Goal: Task Accomplishment & Management: Complete application form

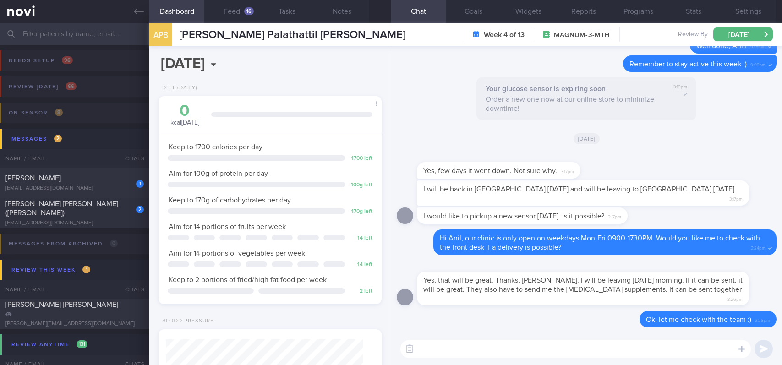
select select "8"
click at [487, 348] on textarea at bounding box center [576, 349] width 351 height 18
click at [241, 13] on button "Feed 16" at bounding box center [231, 11] width 55 height 23
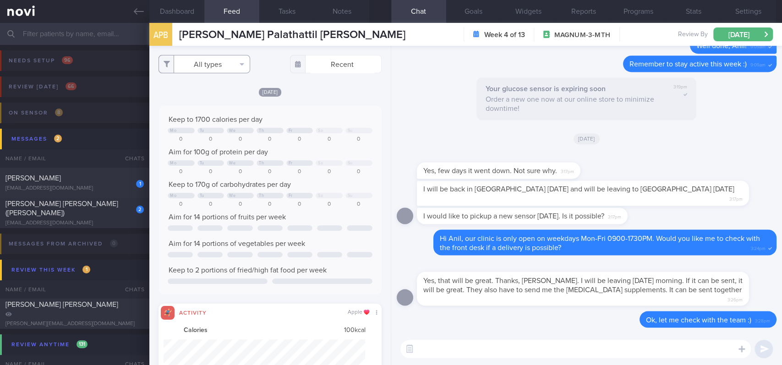
click at [231, 66] on button "All types" at bounding box center [205, 64] width 92 height 18
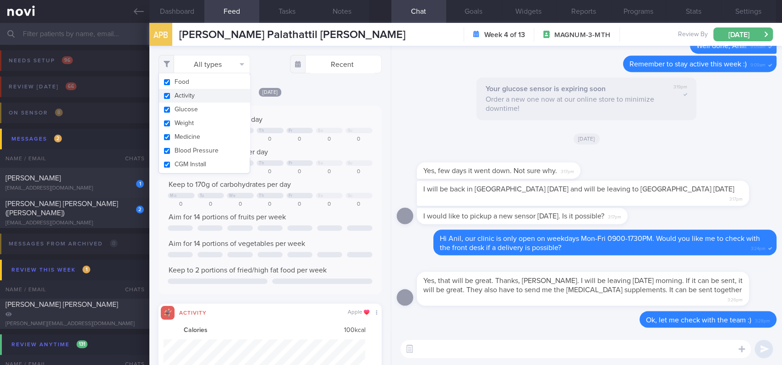
click at [197, 95] on button "Activity" at bounding box center [204, 96] width 91 height 14
checkbox input "false"
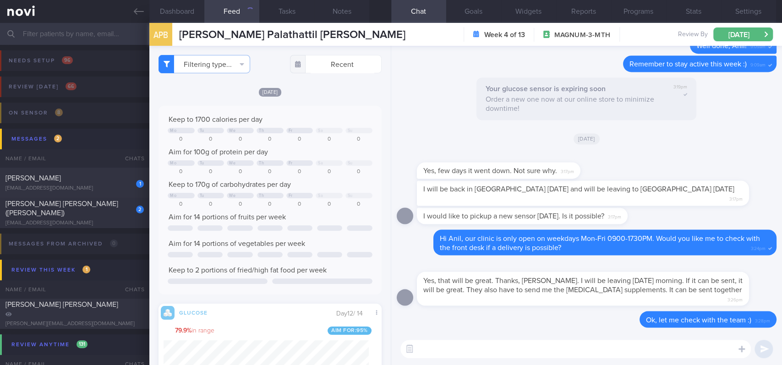
click at [440, 338] on div "​ ​" at bounding box center [586, 349] width 391 height 32
click at [440, 349] on textarea at bounding box center [576, 349] width 351 height 18
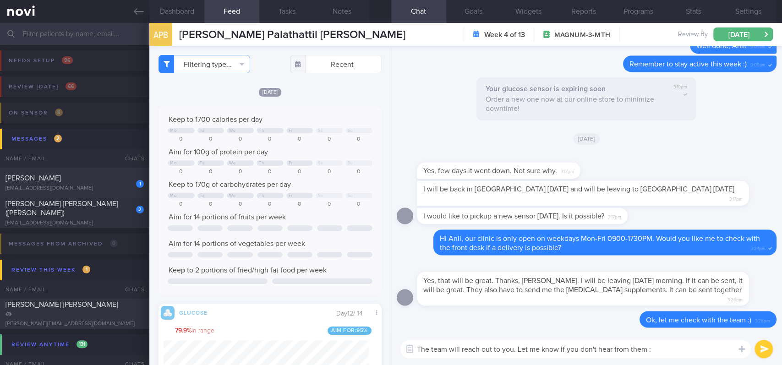
type textarea "The team will reach out to you. Let me know if you don't hear from them :)"
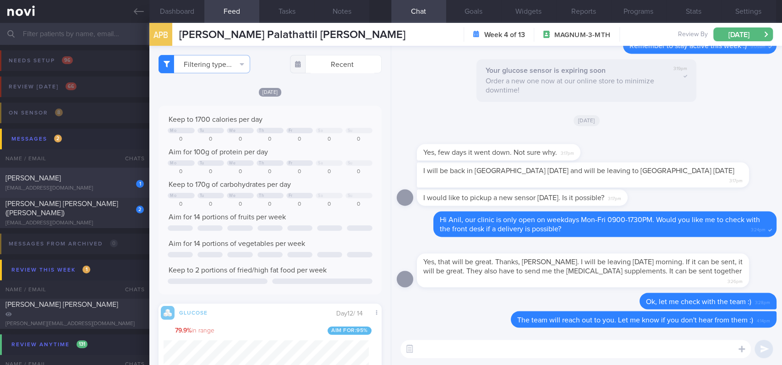
click at [98, 179] on div "[PERSON_NAME]" at bounding box center [74, 178] width 136 height 9
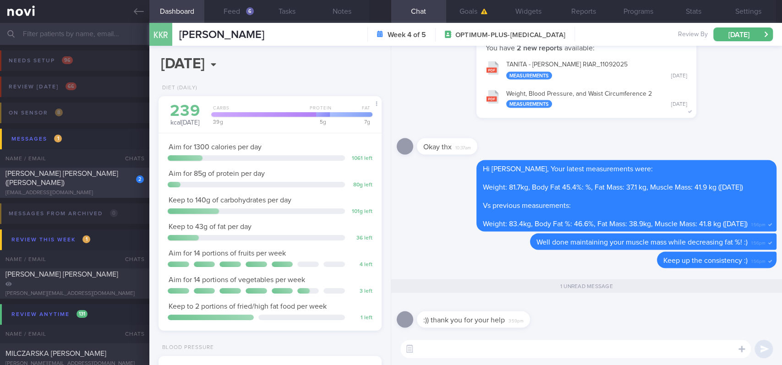
click at [106, 190] on div "[EMAIL_ADDRESS][DOMAIN_NAME]" at bounding box center [75, 193] width 138 height 7
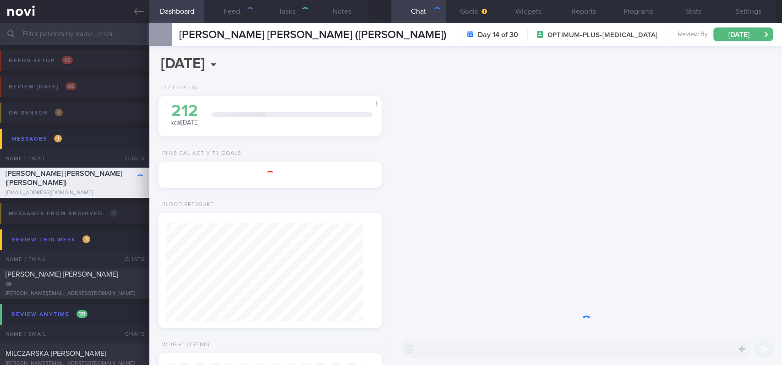
type input "Tracked"
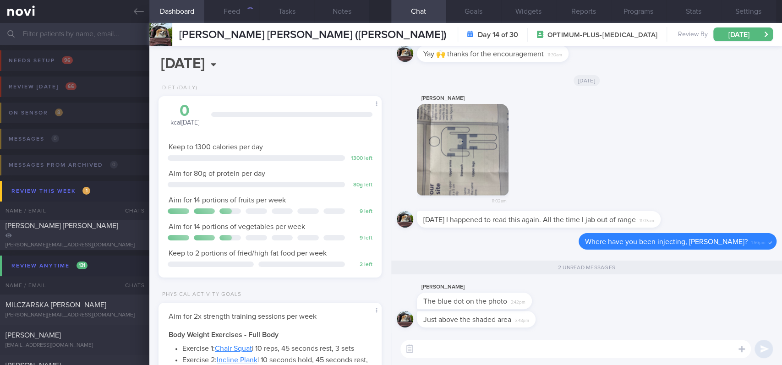
click at [474, 167] on button "button" at bounding box center [463, 150] width 92 height 92
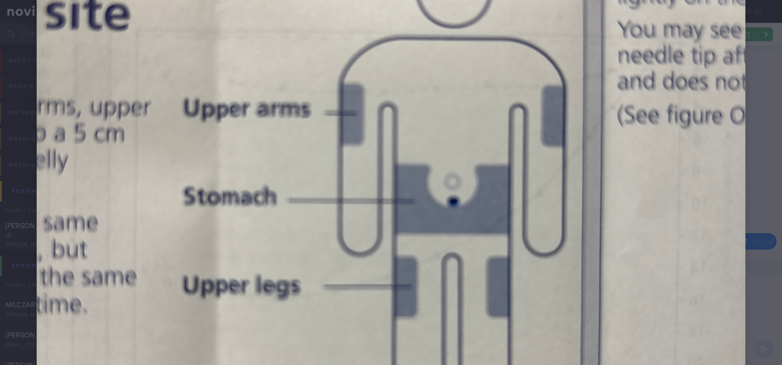
click at [752, 198] on div at bounding box center [391, 204] width 782 height 1019
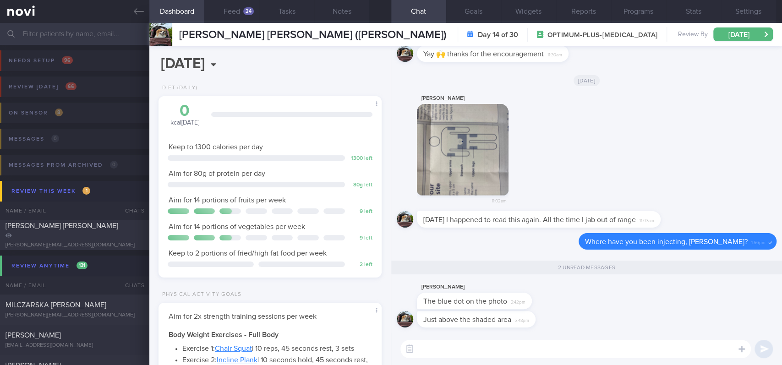
click at [710, 176] on div "[PERSON_NAME] 11:02am" at bounding box center [587, 152] width 380 height 119
click at [458, 161] on button "button" at bounding box center [463, 150] width 92 height 92
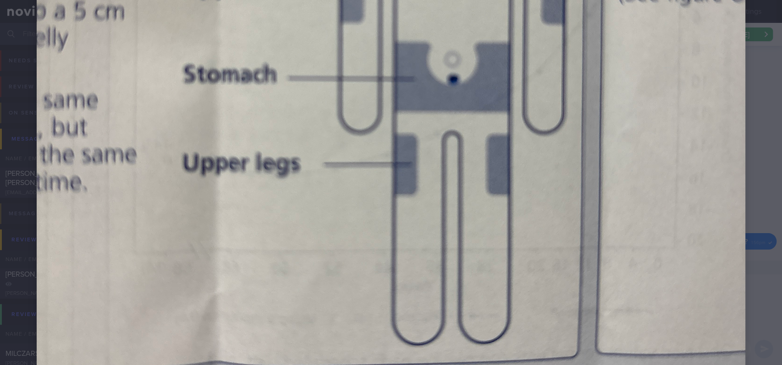
click at [709, 127] on img at bounding box center [391, 82] width 709 height 946
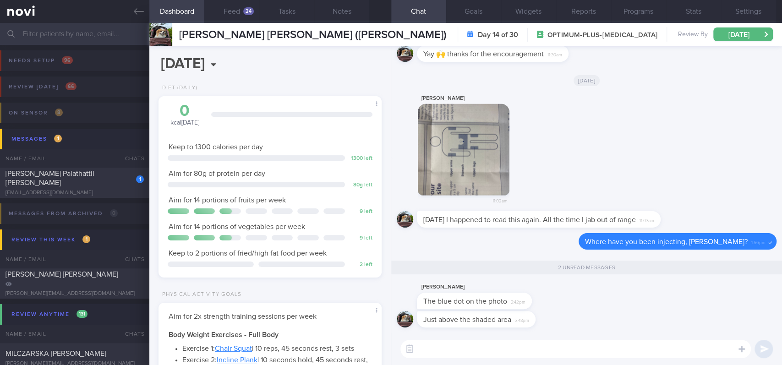
drag, startPoint x: 453, startPoint y: 138, endPoint x: 639, endPoint y: 183, distance: 190.9
click at [639, 183] on div "[PERSON_NAME] 11:02am" at bounding box center [587, 152] width 380 height 119
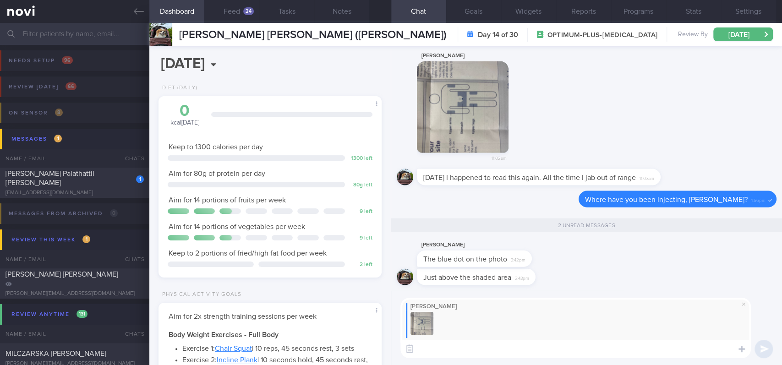
click at [468, 120] on button "button" at bounding box center [463, 107] width 92 height 92
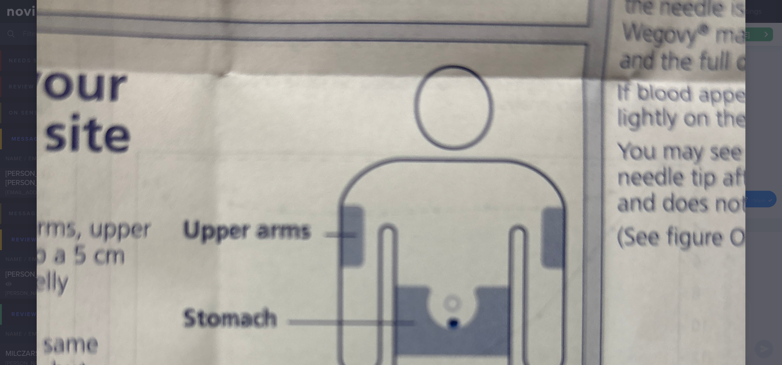
click at [749, 153] on div at bounding box center [391, 326] width 782 height 1019
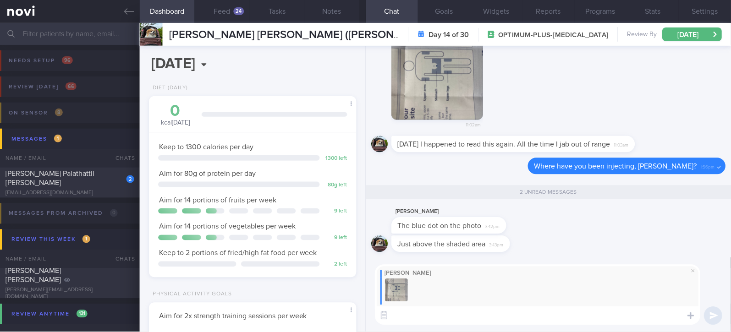
scroll to position [104, 181]
click at [433, 89] on button "button" at bounding box center [437, 74] width 92 height 92
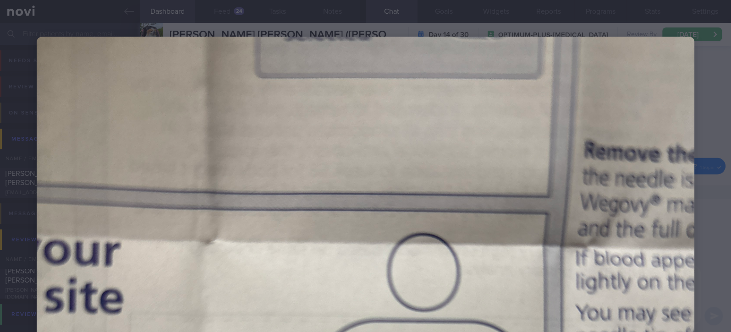
scroll to position [428, 0]
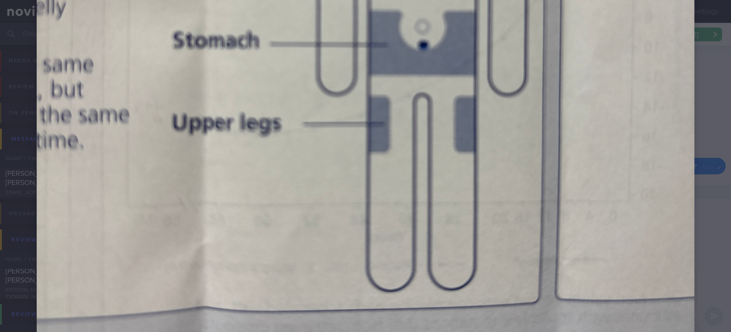
click at [635, 182] on img at bounding box center [366, 47] width 658 height 877
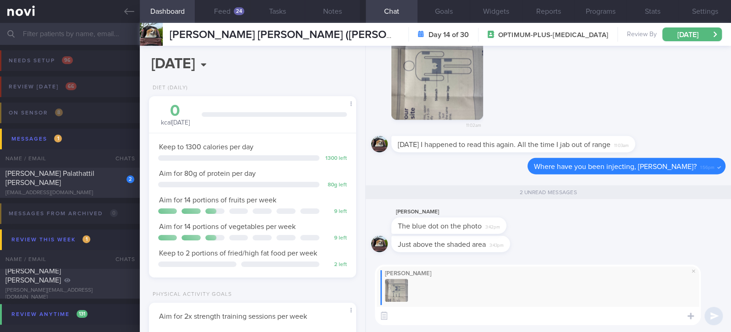
click at [607, 251] on div "Just above the shaded area 3:43pm" at bounding box center [548, 247] width 354 height 22
click at [422, 327] on div "[PERSON_NAME] ​ ​" at bounding box center [548, 295] width 365 height 74
click at [693, 267] on span at bounding box center [693, 271] width 11 height 11
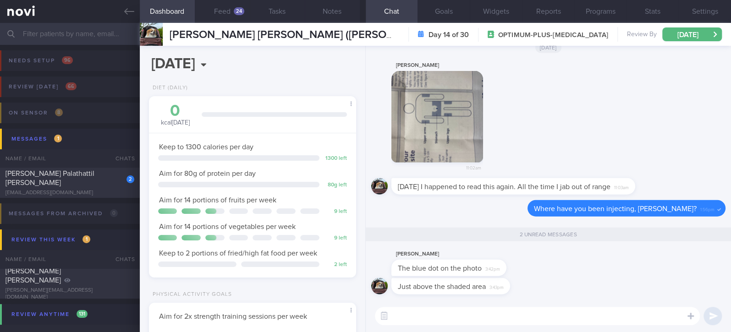
click at [480, 325] on textarea at bounding box center [537, 316] width 325 height 18
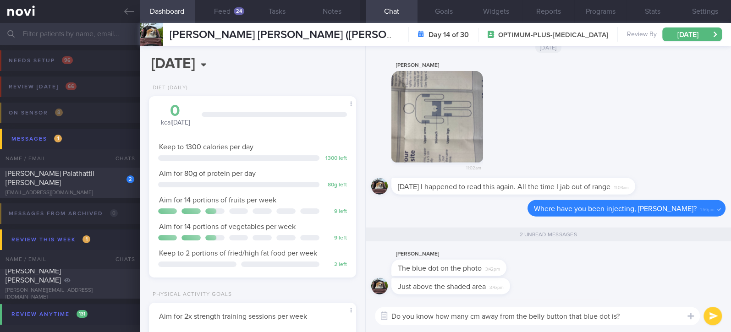
click at [474, 312] on textarea "Do you know how many cm away from the belly button that blue dot is?" at bounding box center [537, 316] width 325 height 18
click at [654, 314] on textarea "Do you know how many inches away from the belly button that blue dot is?" at bounding box center [537, 316] width 325 height 18
drag, startPoint x: 649, startPoint y: 315, endPoint x: 343, endPoint y: 320, distance: 306.2
click at [343, 320] on div "Dashboard Feed 24 Tasks Notes Chat 2 Goals Widgets Reports Programs Stats Setti…" at bounding box center [435, 177] width 591 height 309
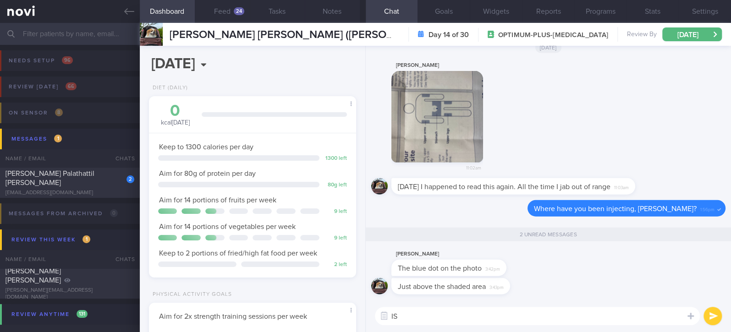
type textarea "I"
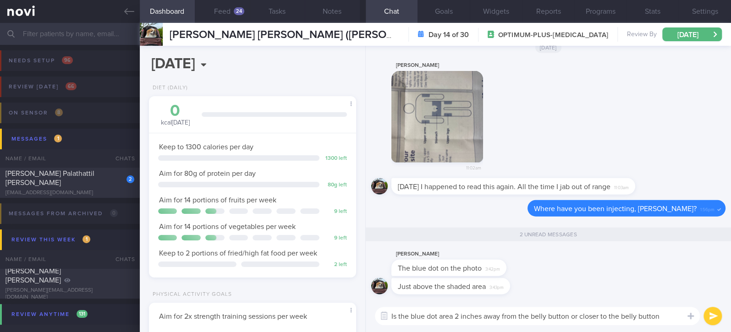
type textarea "Is the blue dot area 2 inches away from the belly button or closer to the belly…"
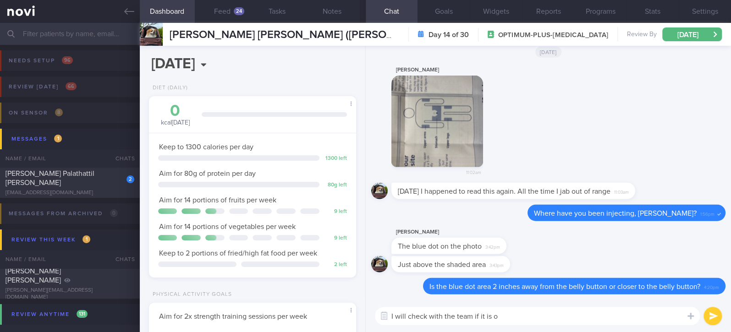
type textarea "I will check with the team if it is ok"
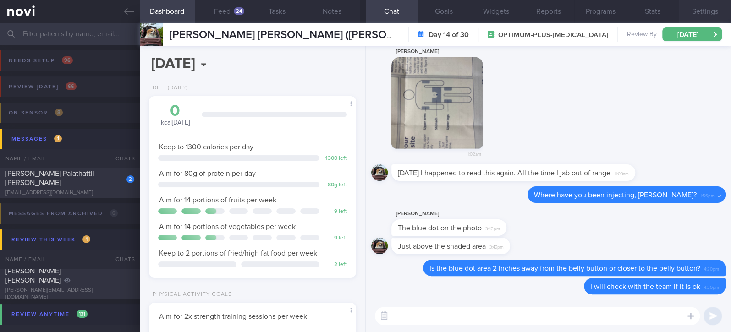
click at [710, 7] on button "Settings" at bounding box center [705, 11] width 52 height 23
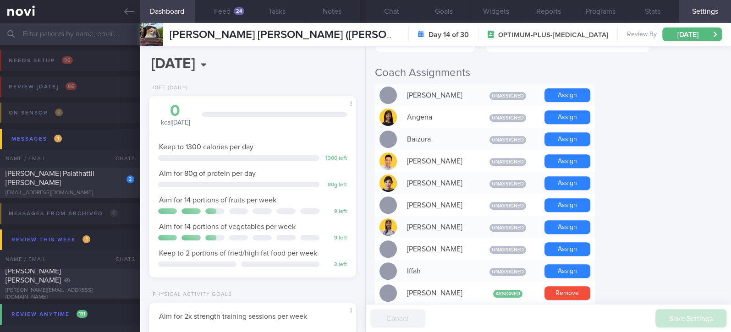
scroll to position [428, 0]
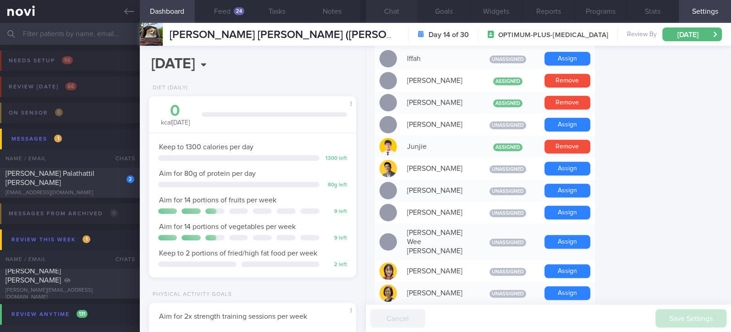
click at [400, 10] on button "Chat" at bounding box center [392, 11] width 52 height 23
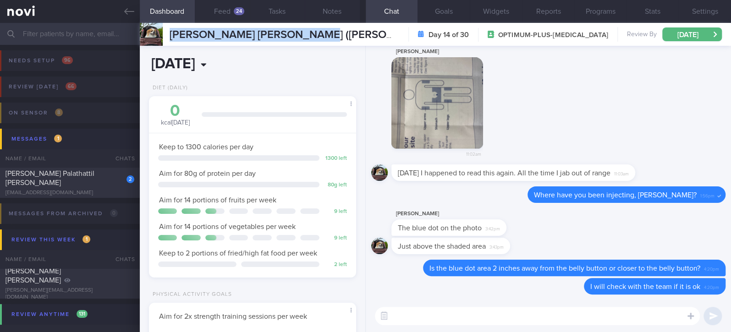
drag, startPoint x: 327, startPoint y: 35, endPoint x: 167, endPoint y: 53, distance: 160.9
click at [165, 41] on div "[PERSON_NAME] [PERSON_NAME] ([PERSON_NAME]) [PERSON_NAME] [PERSON_NAME] ([PERSO…" at bounding box center [269, 34] width 259 height 23
copy div "[PERSON_NAME] [PERSON_NAME] ([PERSON_NAME])"
click at [435, 119] on button "button" at bounding box center [437, 103] width 92 height 92
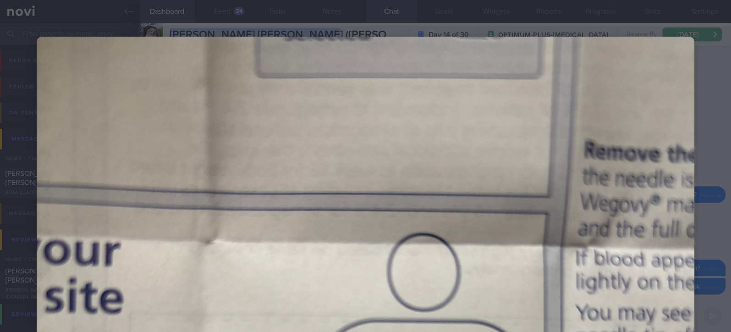
scroll to position [428, 0]
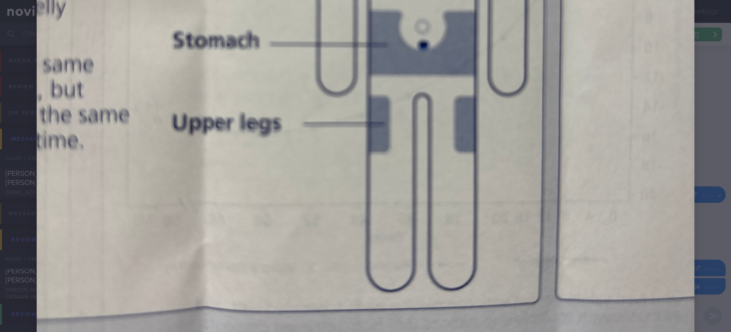
click at [697, 134] on div at bounding box center [365, 47] width 731 height 950
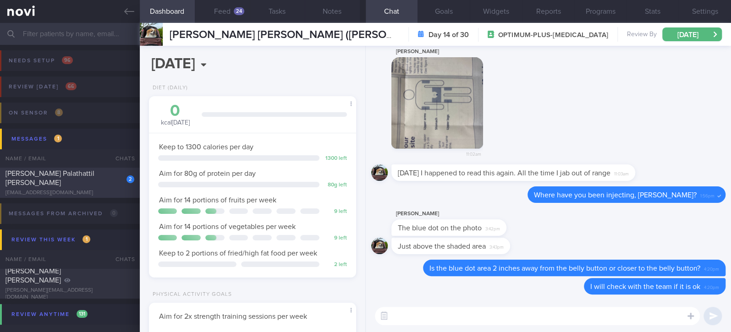
click at [77, 191] on div "[EMAIL_ADDRESS][DOMAIN_NAME]" at bounding box center [70, 193] width 129 height 7
type input "tracked. libre"
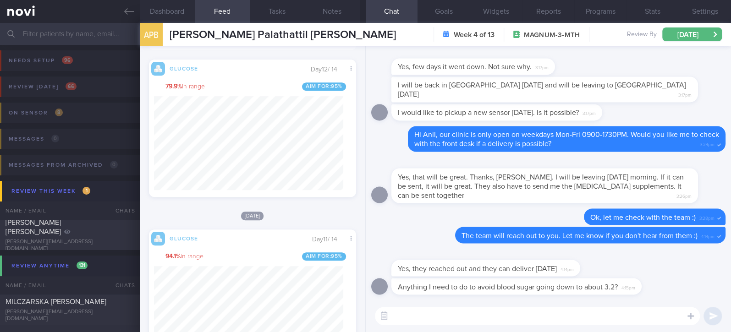
scroll to position [125, 189]
click at [325, 17] on button "Notes" at bounding box center [332, 11] width 55 height 23
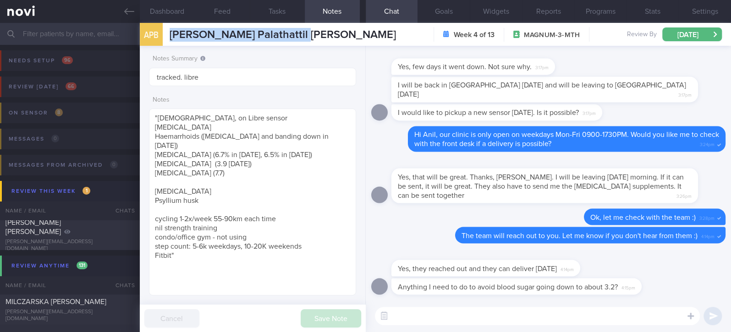
drag, startPoint x: 324, startPoint y: 39, endPoint x: 160, endPoint y: 39, distance: 164.1
click at [160, 39] on div "APB [PERSON_NAME] Palathattil [PERSON_NAME] Palathattil Bhaskaran [EMAIL_ADDRES…" at bounding box center [435, 34] width 591 height 23
copy div "[PERSON_NAME] Palathattil [PERSON_NAME]"
click at [488, 317] on textarea at bounding box center [537, 316] width 325 height 18
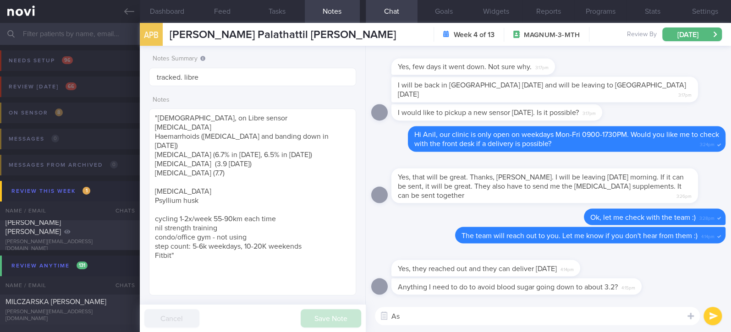
type textarea "A"
drag, startPoint x: 487, startPoint y: 262, endPoint x: 619, endPoint y: 262, distance: 132.0
click at [619, 262] on div "Yes, they reached out and they can deliver [DATE] 4:14pm" at bounding box center [548, 263] width 354 height 29
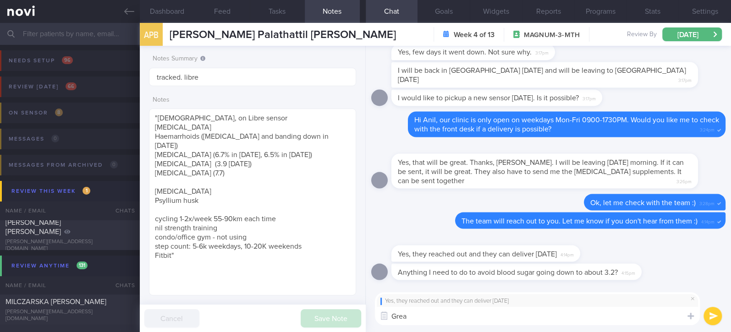
type textarea "Great"
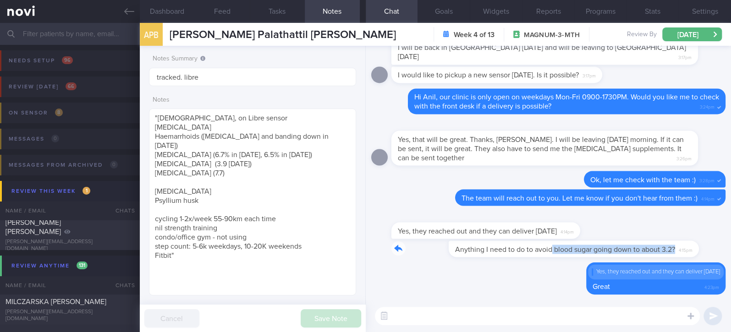
drag, startPoint x: 495, startPoint y: 255, endPoint x: 690, endPoint y: 255, distance: 195.3
click at [690, 255] on div "Anything I need to do to avoid blood sugar going down to about 3.2? 4:15pm" at bounding box center [548, 252] width 354 height 22
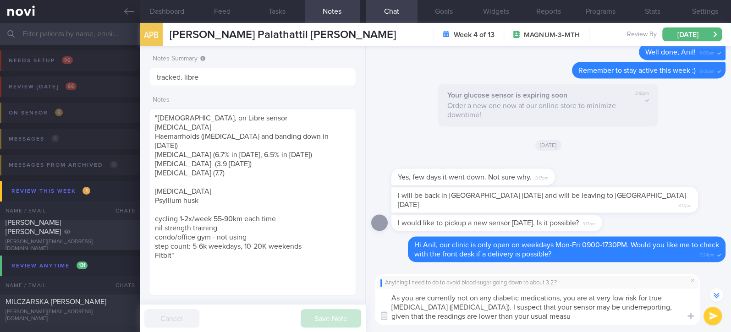
scroll to position [-183, 0]
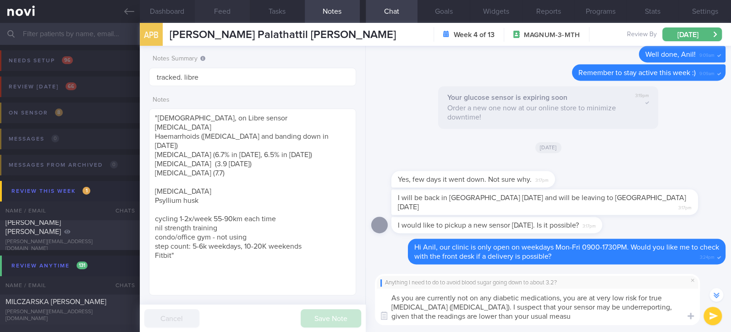
click at [210, 12] on button "Feed" at bounding box center [222, 11] width 55 height 23
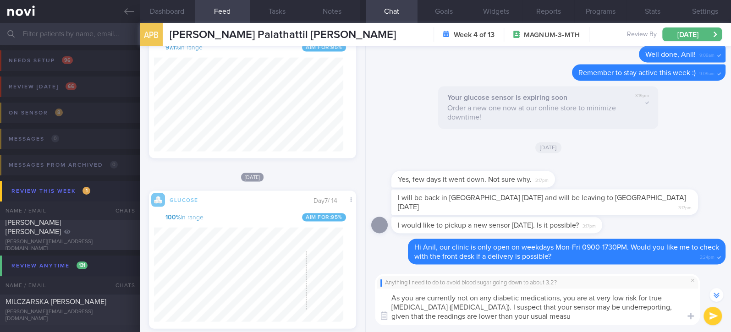
scroll to position [458215, 458151]
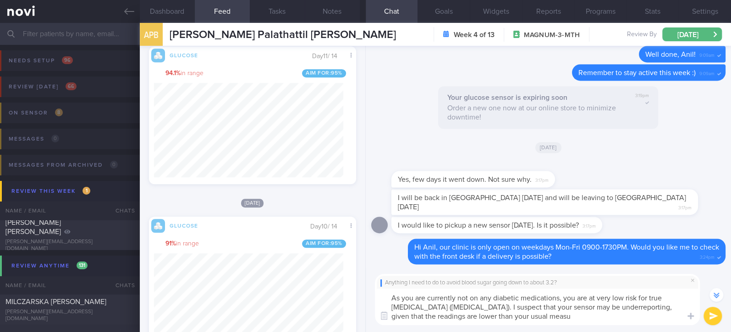
drag, startPoint x: 581, startPoint y: 319, endPoint x: 554, endPoint y: 307, distance: 29.7
click at [554, 307] on textarea "As you are currently not on any diabetic medications, you are at very low risk …" at bounding box center [537, 307] width 325 height 37
click at [564, 323] on textarea "As you are currently not on any diabetic medications, you are at very low risk …" at bounding box center [537, 307] width 325 height 37
drag, startPoint x: 571, startPoint y: 318, endPoint x: 556, endPoint y: 308, distance: 17.2
click at [556, 308] on textarea "As you are currently not on any diabetic medications, you are at very low risk …" at bounding box center [537, 307] width 325 height 37
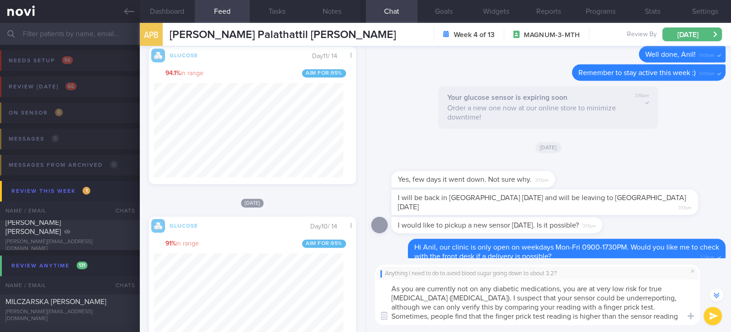
click at [578, 318] on textarea "As you are currently not on any diabetic medications, you are at very low risk …" at bounding box center [537, 303] width 325 height 46
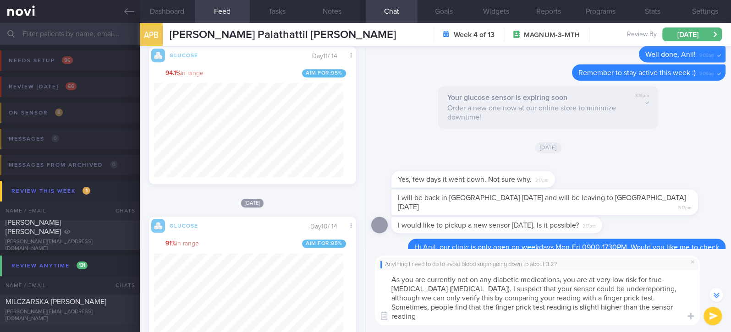
type textarea "As you are currently not on any diabetic medications, you are at very low risk …"
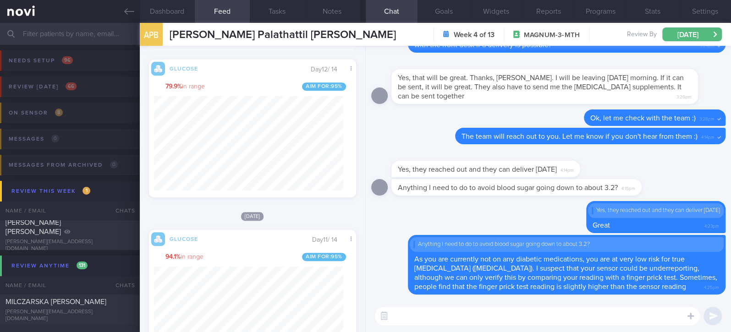
click at [396, 312] on textarea at bounding box center [537, 316] width 325 height 18
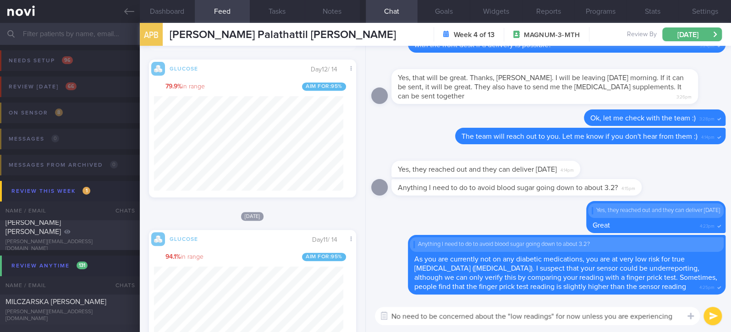
scroll to position [0, 0]
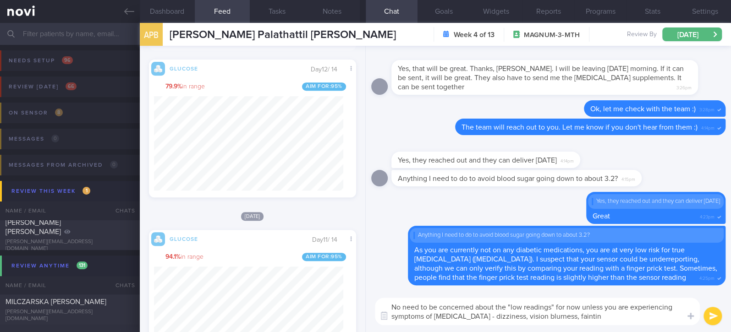
type textarea "No need to be concerned about the "low readings" for now unless you are experie…"
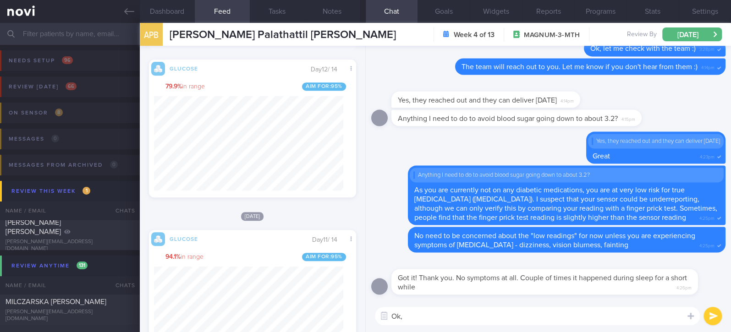
paste textarea "Night time low readings may not be cause for concerns if you are not experienci…"
type textarea "Ok, Night time low readings may not be cause for concerns if you are not experi…"
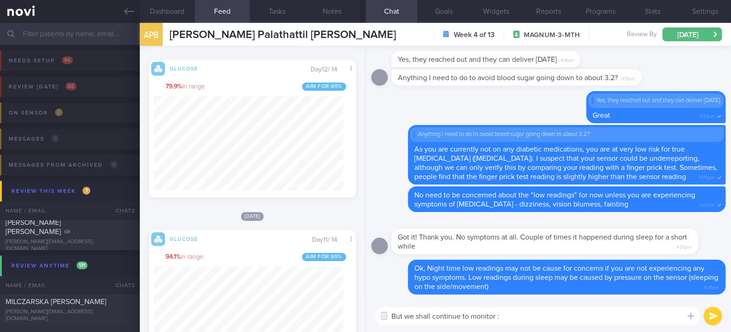
type textarea "But we shall continue to monitor :)"
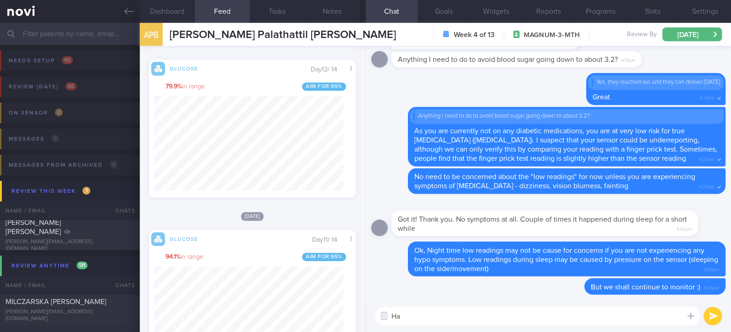
type textarea "H"
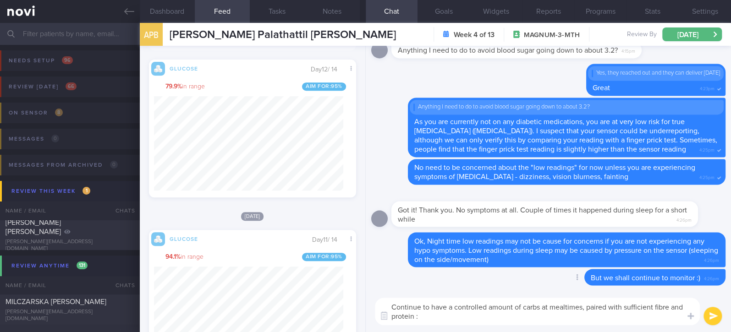
type textarea "Continue to have a controlled amount of carbs at mealtimes, paired with suffici…"
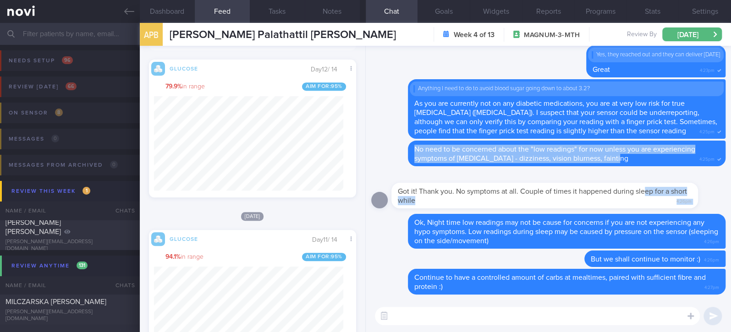
drag, startPoint x: 644, startPoint y: 190, endPoint x: 604, endPoint y: 212, distance: 46.2
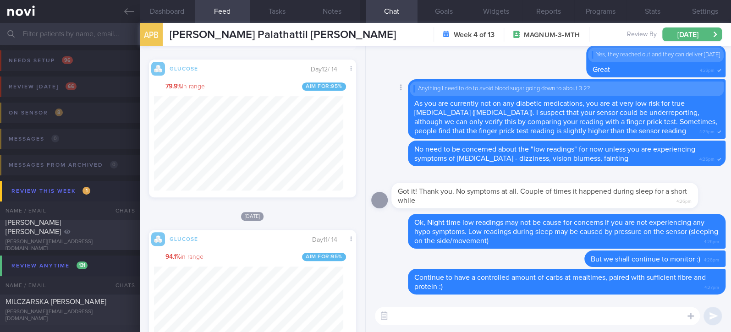
click at [389, 95] on div "Delete Anything I need to do to avoid blood sugar going down to about 3.2? As y…" at bounding box center [548, 109] width 354 height 60
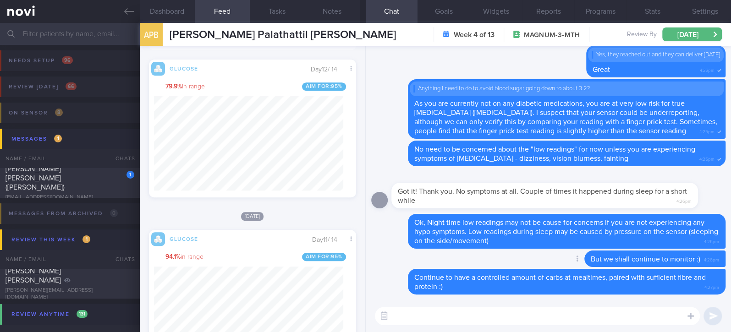
drag, startPoint x: 708, startPoint y: 265, endPoint x: 119, endPoint y: 187, distance: 594.1
click at [84, 181] on div "[PERSON_NAME] [PERSON_NAME] ([PERSON_NAME])" at bounding box center [69, 179] width 127 height 28
type input "Tracked"
type textarea "[PERSON_NAME] [PERSON_NAME] ([PERSON_NAME]) [EMAIL_ADDRESS][DOMAIN_NAME] [PHONE…"
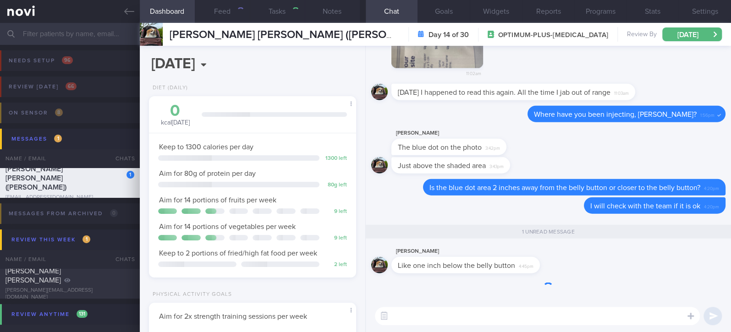
click at [119, 187] on div "1 [PERSON_NAME] [PERSON_NAME] ([PERSON_NAME]) [EMAIL_ADDRESS][DOMAIN_NAME]" at bounding box center [70, 183] width 140 height 37
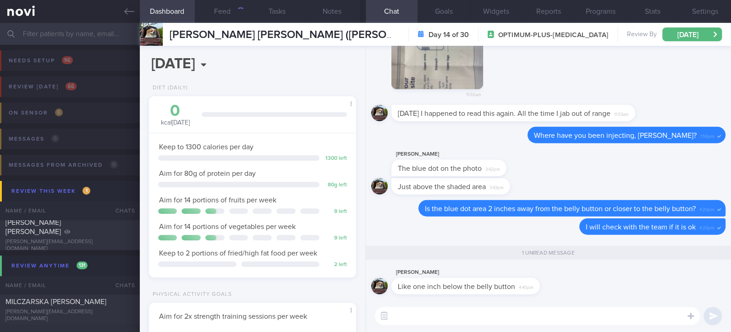
click at [506, 317] on textarea at bounding box center [537, 316] width 325 height 18
type textarea "Ok, our nurse will be in touch with you"
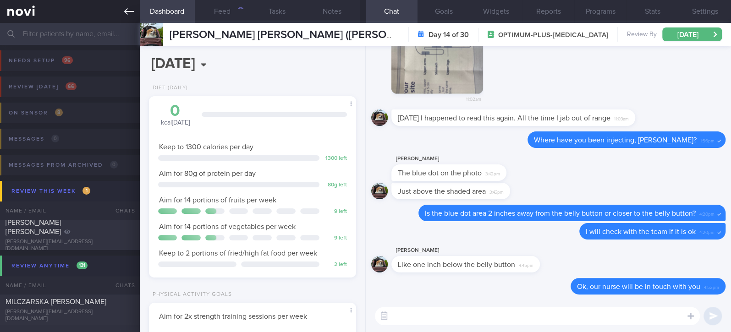
click at [128, 14] on icon at bounding box center [129, 11] width 10 height 10
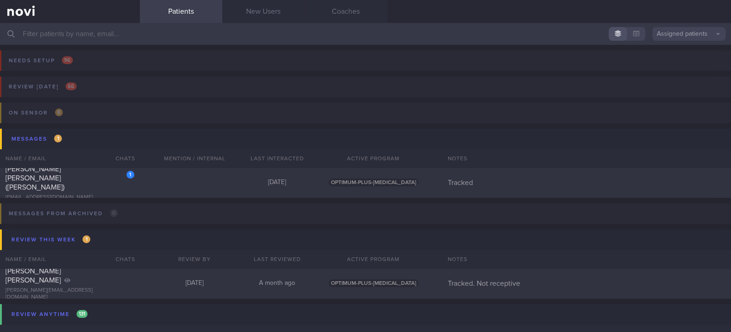
drag, startPoint x: 176, startPoint y: 188, endPoint x: 150, endPoint y: 328, distance: 142.2
click at [176, 188] on div "1 [PERSON_NAME] [PERSON_NAME] ([PERSON_NAME]) [EMAIL_ADDRESS][DOMAIN_NAME] [DAT…" at bounding box center [365, 183] width 731 height 30
select select "8"
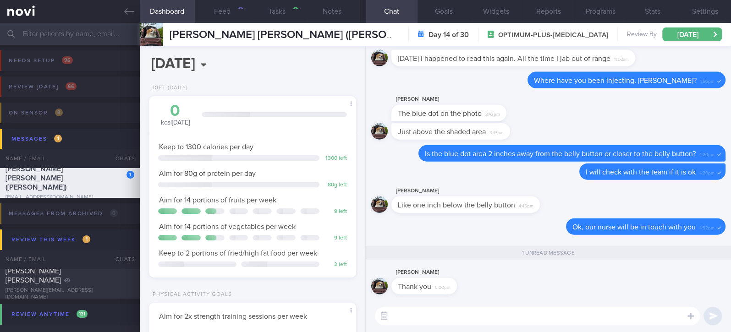
scroll to position [104, 181]
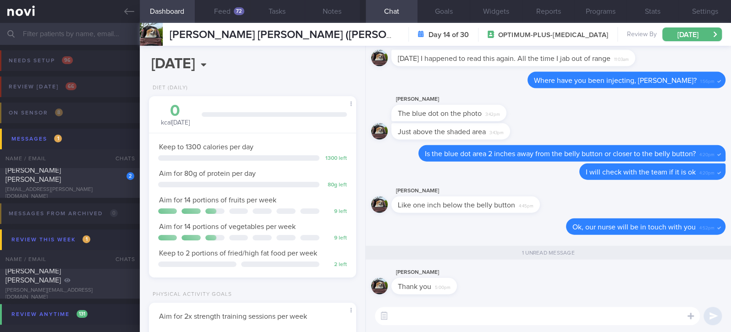
drag, startPoint x: 75, startPoint y: 187, endPoint x: 382, endPoint y: 122, distance: 313.6
click at [75, 187] on div "[EMAIL_ADDRESS][PERSON_NAME][DOMAIN_NAME]" at bounding box center [70, 194] width 129 height 14
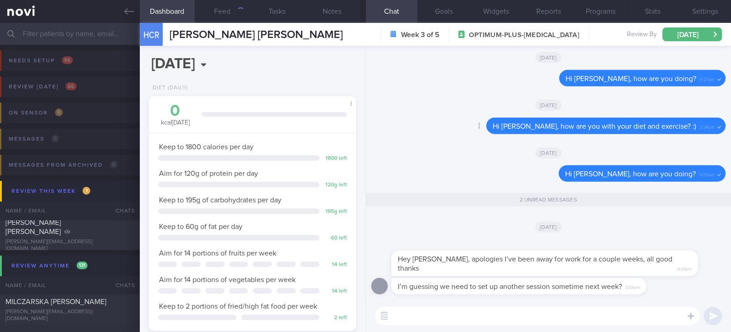
scroll to position [104, 181]
click at [494, 323] on textarea at bounding box center [537, 316] width 325 height 18
click at [489, 315] on textarea at bounding box center [537, 316] width 325 height 18
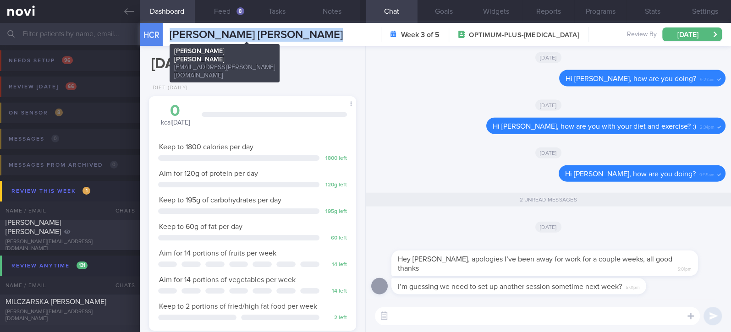
drag, startPoint x: 317, startPoint y: 37, endPoint x: 169, endPoint y: 38, distance: 147.6
click at [169, 38] on div "HCR [PERSON_NAME] [PERSON_NAME] CALLUM ROBERT [EMAIL_ADDRESS][PERSON_NAME][DOMA…" at bounding box center [435, 34] width 591 height 23
copy div "[PERSON_NAME] [PERSON_NAME] CALLUM ROBERT [EMAIL_ADDRESS][PERSON_NAME][DOMAIN_N…"
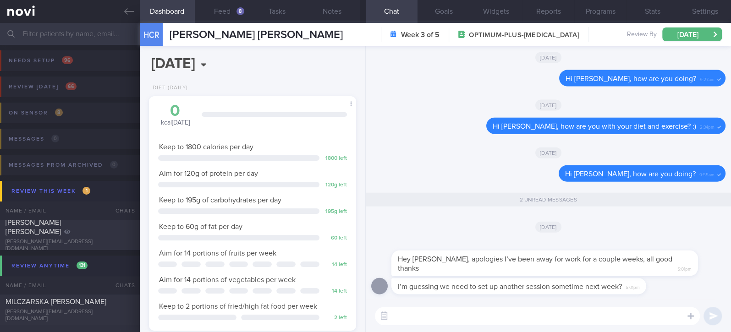
click at [456, 314] on textarea at bounding box center [537, 316] width 325 height 18
click at [462, 313] on textarea at bounding box center [537, 316] width 325 height 18
click at [715, 12] on button "Settings" at bounding box center [705, 11] width 52 height 23
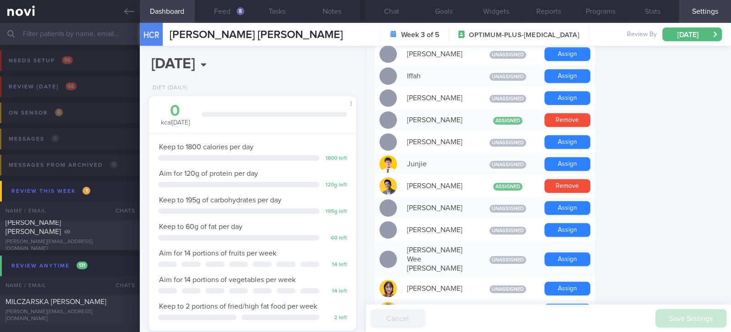
scroll to position [428, 0]
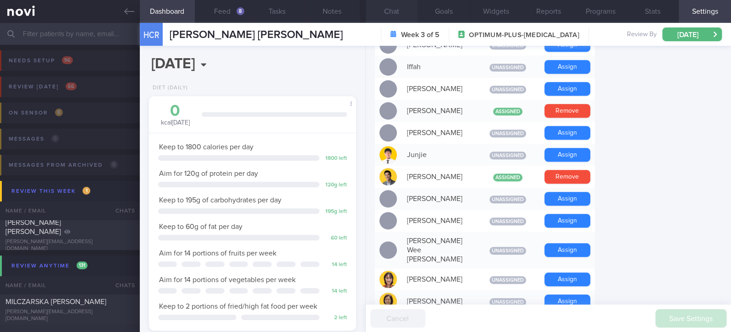
click at [402, 14] on button "Chat" at bounding box center [392, 11] width 52 height 23
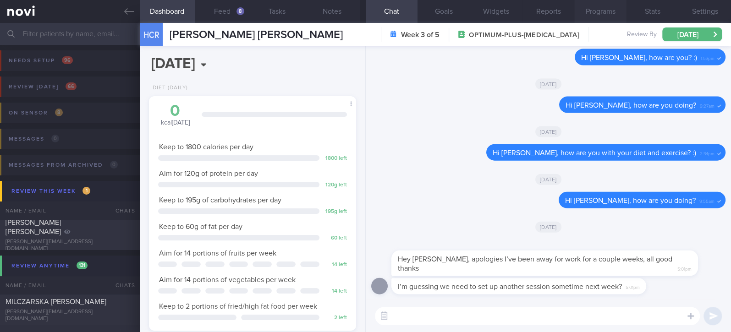
click at [608, 17] on button "Programs" at bounding box center [600, 11] width 52 height 23
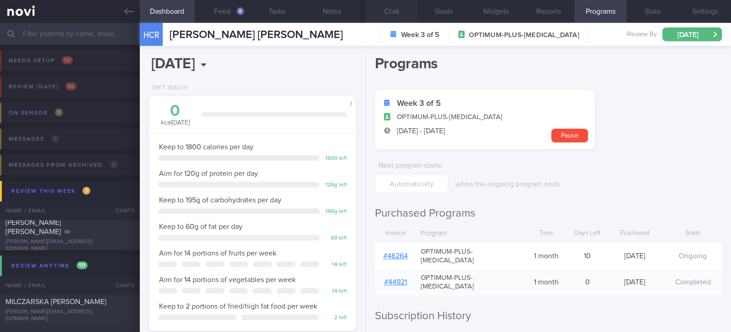
click at [396, 15] on button "Chat" at bounding box center [392, 11] width 52 height 23
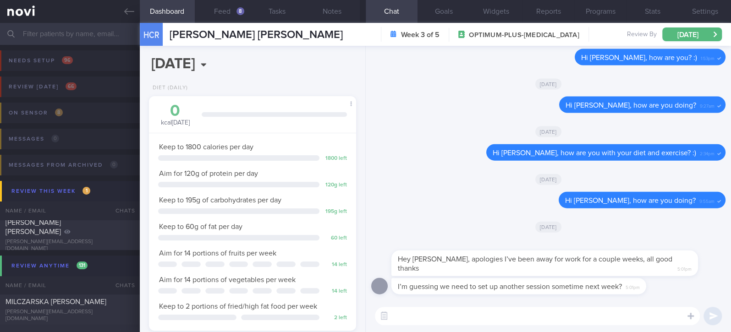
drag, startPoint x: 424, startPoint y: 314, endPoint x: 432, endPoint y: 312, distance: 8.9
click at [424, 314] on textarea at bounding box center [537, 316] width 325 height 18
type textarea "I"
type textarea "Glad to hear that you are doing well!"
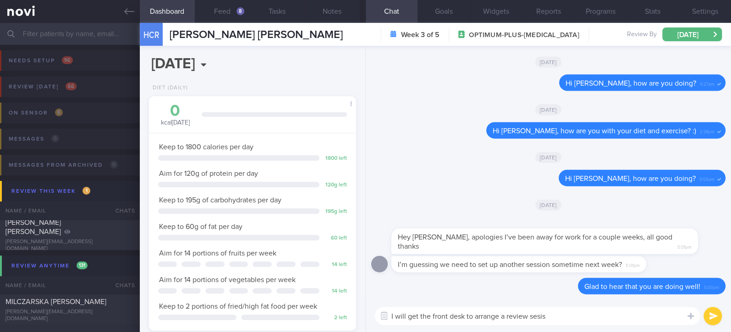
click at [590, 319] on textarea "I will get the front desk to arrange a review sesis" at bounding box center [537, 316] width 325 height 18
click at [556, 317] on textarea "I will get the front desk to arrange a review session with [PERSON_NAME]" at bounding box center [537, 316] width 325 height 18
type textarea "I will get the front desk to arrange a review session for you with [PERSON_NAME]"
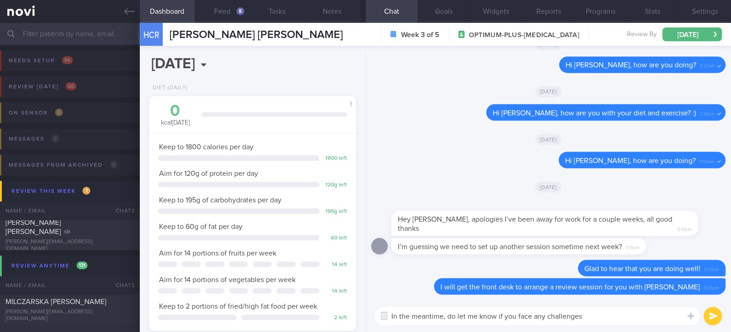
click at [617, 317] on textarea "In the meantime, do let me know if you face any challenges" at bounding box center [537, 316] width 325 height 18
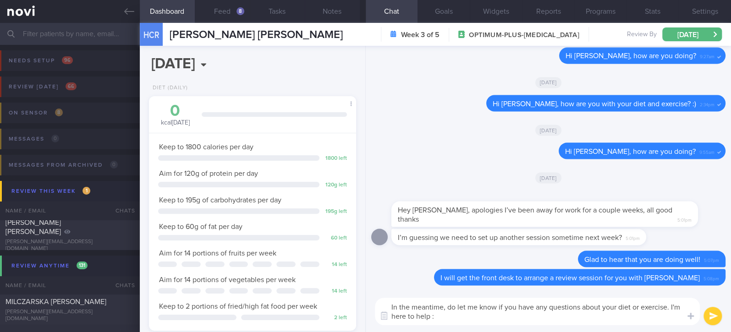
type textarea "In the meantime, do let me know if you have any questions about your diet or ex…"
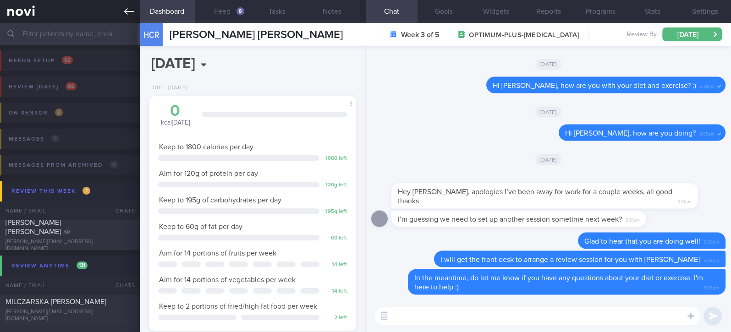
click at [130, 10] on icon at bounding box center [129, 11] width 10 height 10
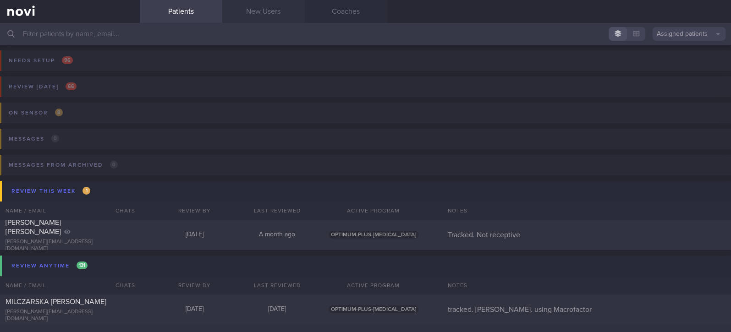
click at [267, 14] on link "New Users" at bounding box center [263, 11] width 83 height 23
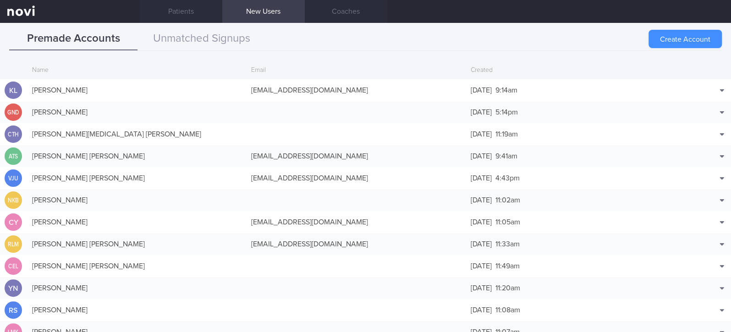
click at [681, 46] on button "Create Account" at bounding box center [685, 39] width 73 height 18
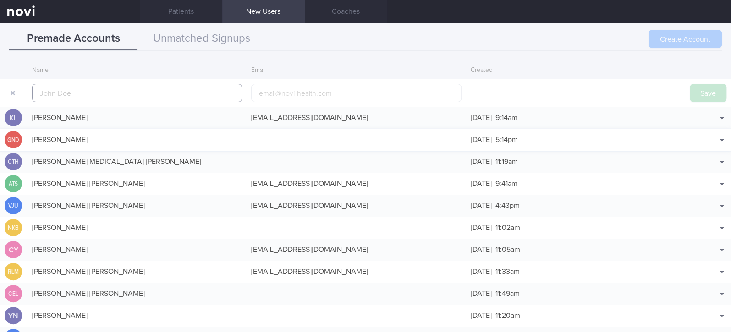
scroll to position [22, 0]
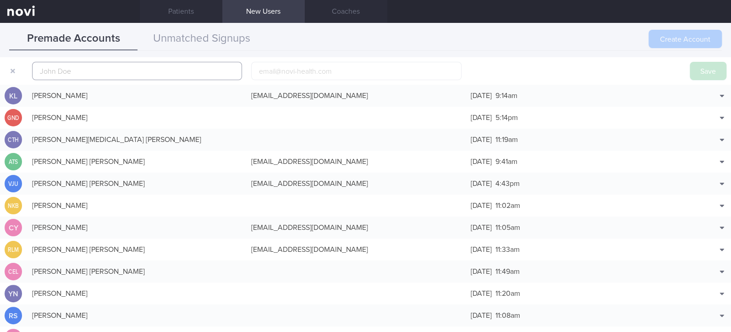
click at [195, 67] on input "text" at bounding box center [137, 71] width 210 height 18
paste input "[MEDICAL_DATA] [MEDICAL_DATA] (stress induced)"
click at [171, 75] on input "[MEDICAL_DATA] [MEDICAL_DATA] (stress induced)" at bounding box center [137, 71] width 210 height 18
drag, startPoint x: 77, startPoint y: 75, endPoint x: 92, endPoint y: 66, distance: 17.7
click at [0, 77] on html "You are offline! Some functionality will be unavailable Patients New Users Coac…" at bounding box center [365, 166] width 731 height 332
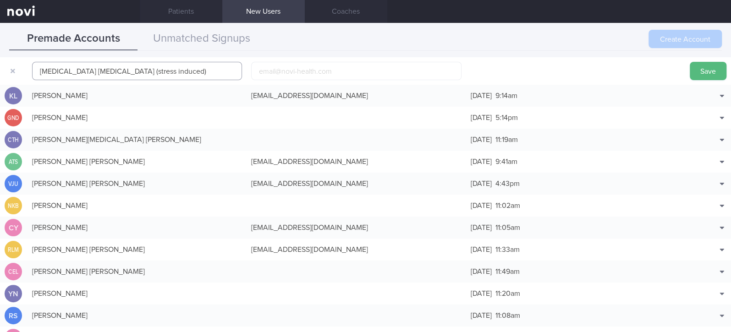
paste input "[PERSON_NAME]"
drag, startPoint x: 200, startPoint y: 72, endPoint x: 158, endPoint y: 67, distance: 42.0
click at [0, 72] on html "You are offline! Some functionality will be unavailable Patients New Users Coac…" at bounding box center [365, 166] width 731 height 332
paste input "text"
type input "[PERSON_NAME]"
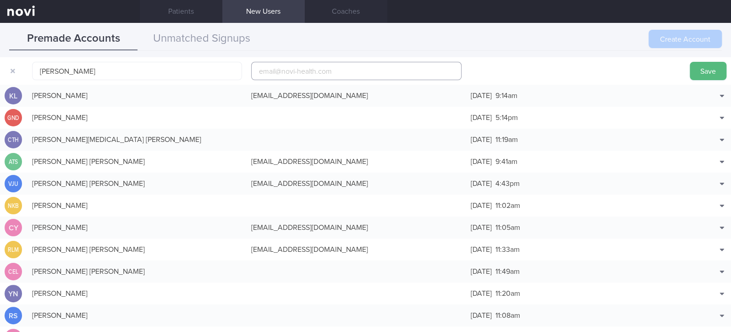
click at [332, 70] on input "email" at bounding box center [356, 71] width 210 height 18
click at [693, 71] on button "Save" at bounding box center [708, 71] width 37 height 18
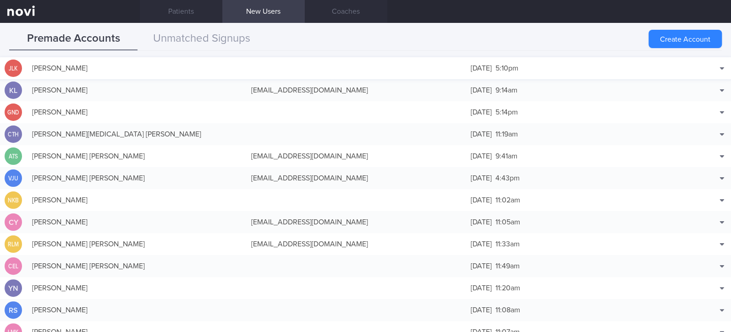
click at [675, 63] on div "[DATE] 5:10pm" at bounding box center [575, 68] width 219 height 18
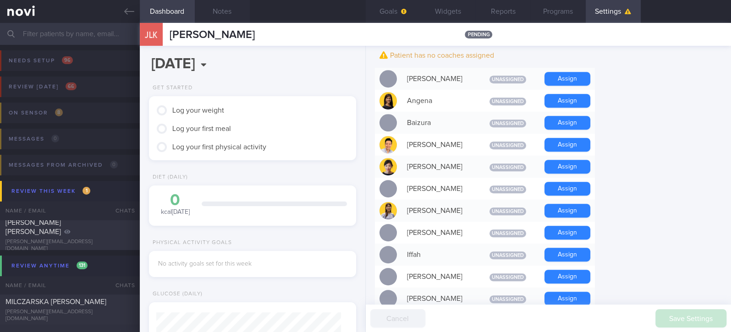
scroll to position [305, 0]
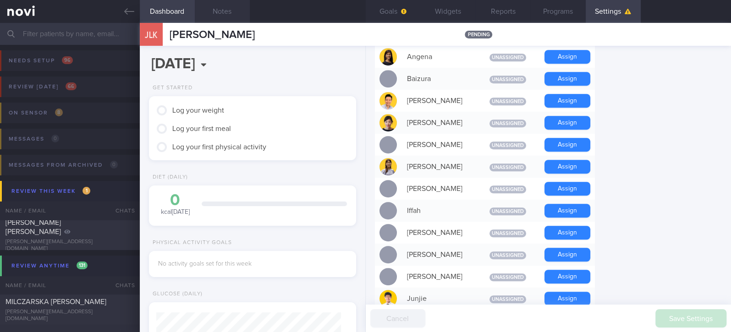
click at [237, 9] on button "Notes" at bounding box center [222, 11] width 55 height 23
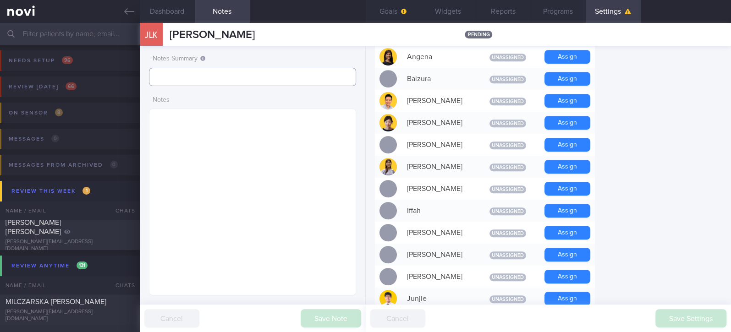
click at [224, 77] on input "text" at bounding box center [252, 77] width 207 height 18
type input "tracked"
click at [319, 314] on button "Save Note" at bounding box center [331, 318] width 61 height 18
click at [264, 170] on textarea at bounding box center [252, 202] width 207 height 187
paste textarea "Alcohol Intake 12 units per week Comorbidities [MEDICAL_DATA] [MEDICAL_DATA] (s…"
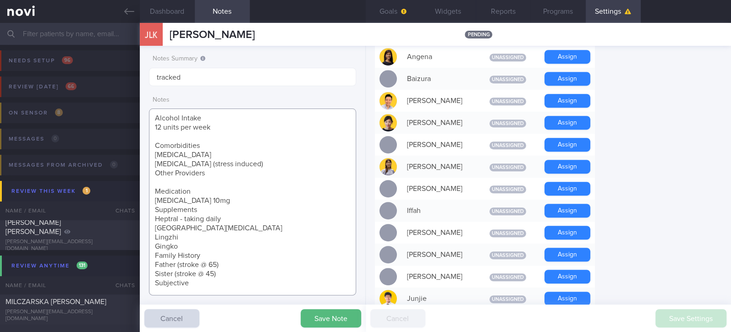
drag, startPoint x: 218, startPoint y: 279, endPoint x: 150, endPoint y: 256, distance: 71.0
click at [150, 256] on textarea "Alcohol Intake 12 units per week Comorbidities [MEDICAL_DATA] [MEDICAL_DATA] (s…" at bounding box center [252, 202] width 207 height 187
type textarea "Alcohol Intake 12 units per week Comorbidities [MEDICAL_DATA] [MEDICAL_DATA] (s…"
click at [335, 314] on button "Save Note" at bounding box center [331, 318] width 61 height 18
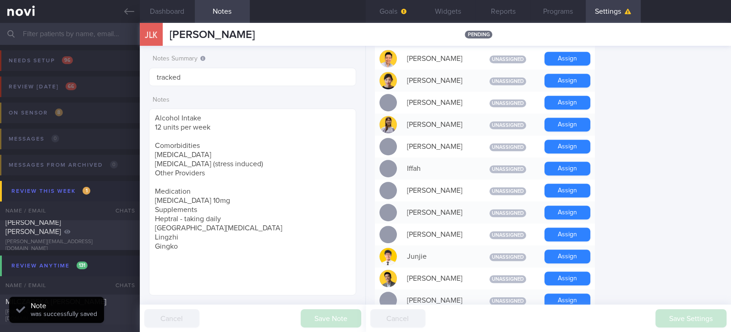
scroll to position [367, 0]
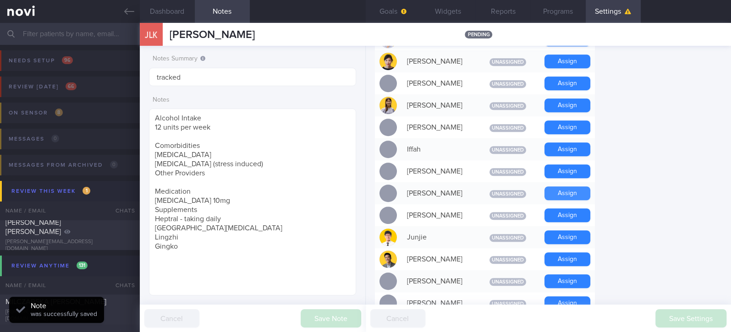
click at [568, 192] on button "Assign" at bounding box center [568, 194] width 46 height 14
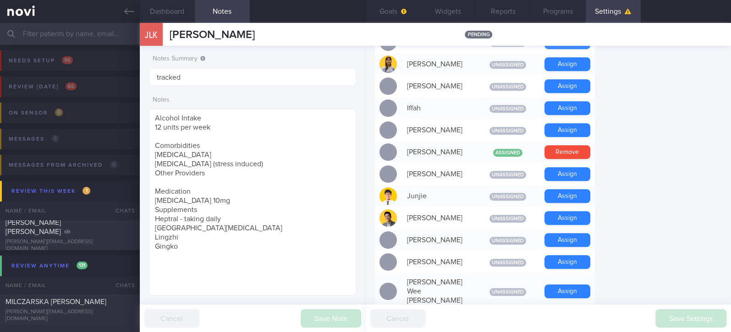
scroll to position [408, 0]
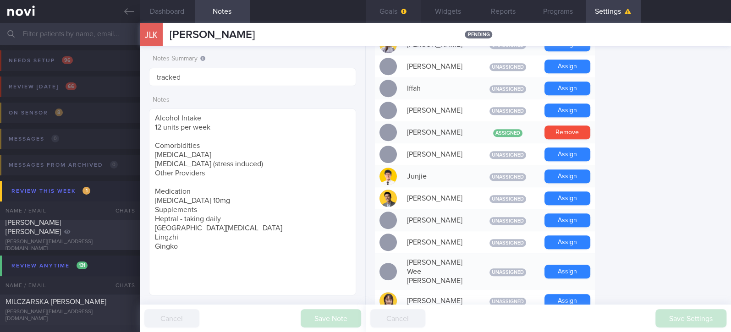
click at [567, 199] on button "Assign" at bounding box center [568, 199] width 46 height 14
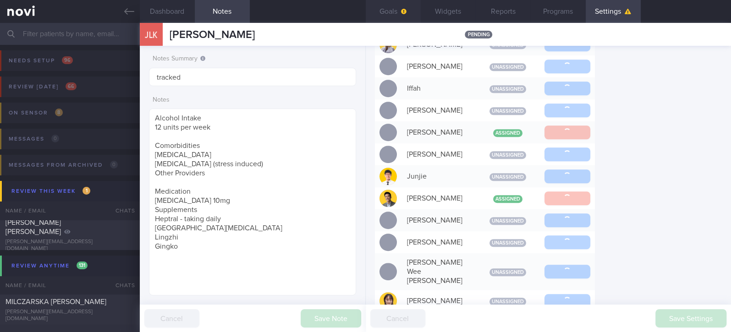
click at [403, 12] on icon "button" at bounding box center [404, 12] width 6 height 6
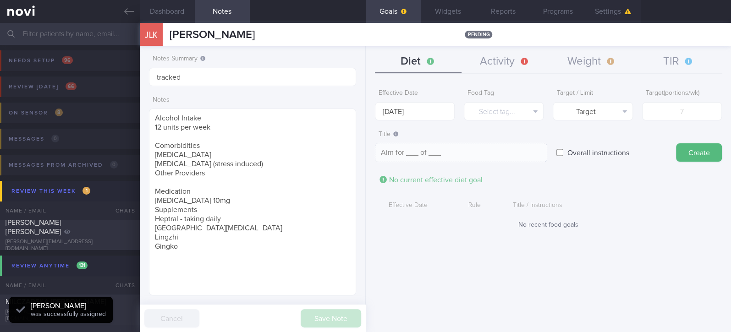
scroll to position [92, 185]
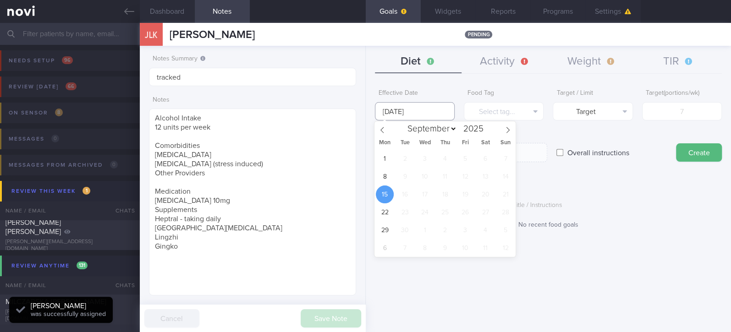
click at [427, 108] on input "[DATE]" at bounding box center [415, 111] width 80 height 18
click at [386, 177] on span "8" at bounding box center [385, 177] width 18 height 18
type input "[DATE]"
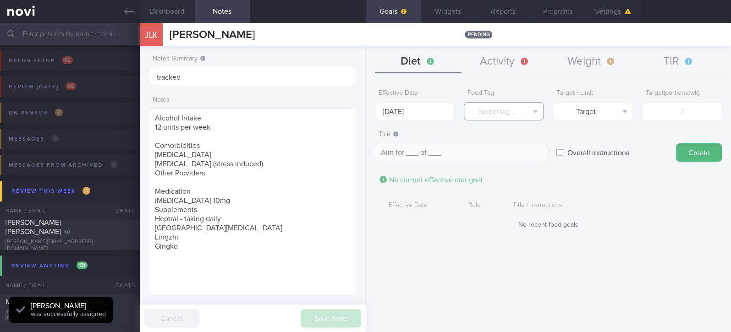
click at [504, 110] on button "Select tag..." at bounding box center [504, 111] width 80 height 18
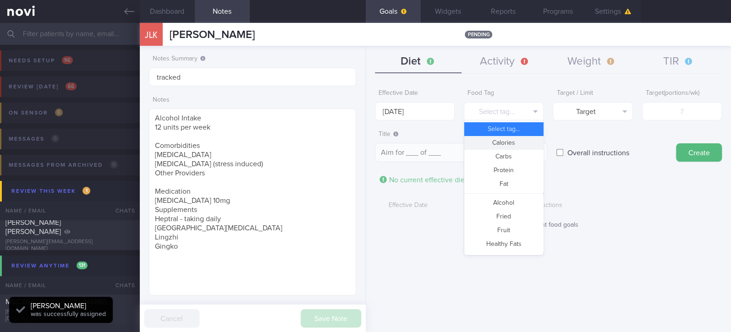
click at [512, 145] on button "Calories" at bounding box center [503, 143] width 79 height 14
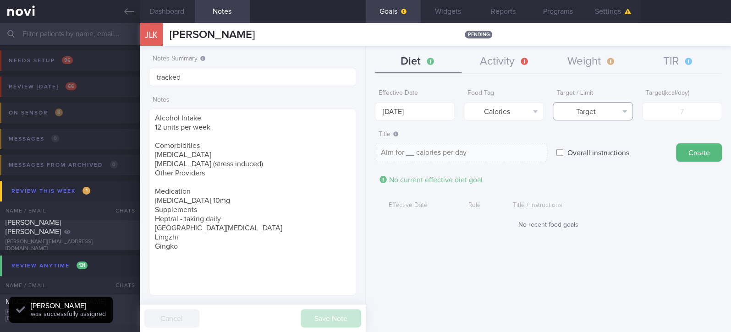
click at [600, 102] on button "Target" at bounding box center [593, 111] width 80 height 18
click at [608, 138] on button "Limit" at bounding box center [592, 143] width 79 height 14
type textarea "Keep to __ calories per day"
click at [675, 105] on input "number" at bounding box center [682, 111] width 80 height 18
type input "1"
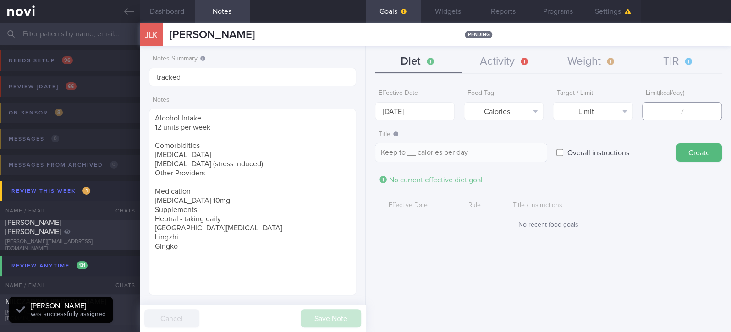
type textarea "Keep to 1 calories per day"
type input "15"
type textarea "Keep to 15 calories per day"
type input "150"
type textarea "Keep to 150 calories per day"
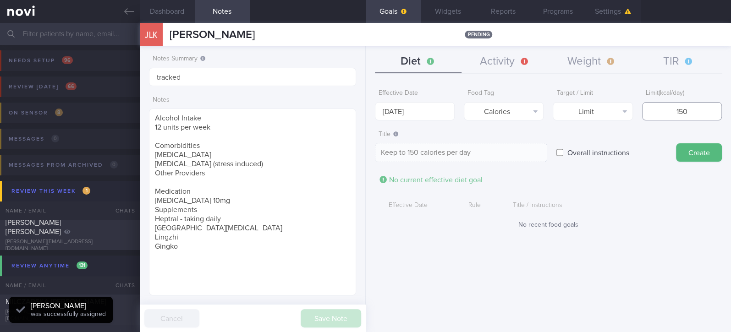
type input "1500"
type textarea "Keep to 1500 calories per day"
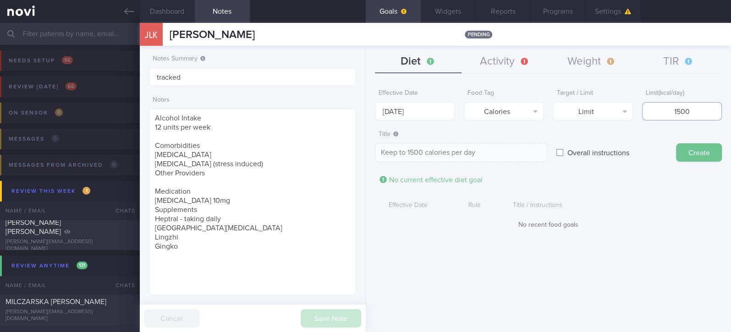
type input "1500"
click at [691, 152] on button "Create" at bounding box center [699, 152] width 46 height 18
type input "[DATE]"
type textarea "Aim for ___ of ___"
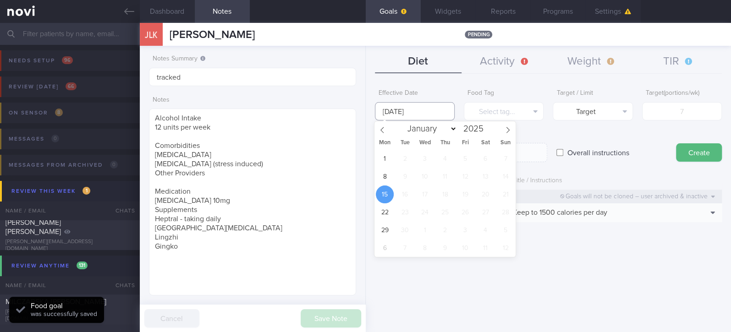
click at [408, 116] on input "[DATE]" at bounding box center [415, 111] width 80 height 18
click at [391, 176] on span "8" at bounding box center [385, 177] width 18 height 18
type input "[DATE]"
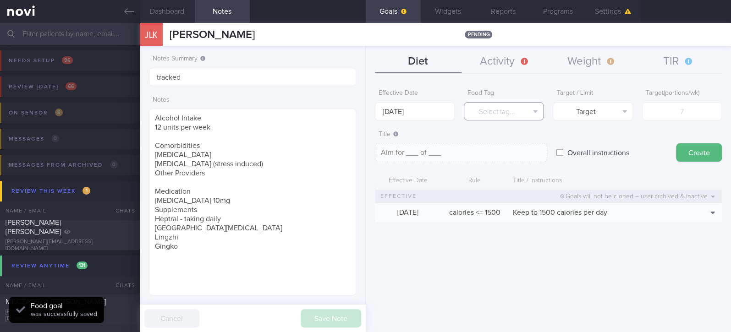
click at [531, 104] on button "Select tag..." at bounding box center [504, 111] width 80 height 18
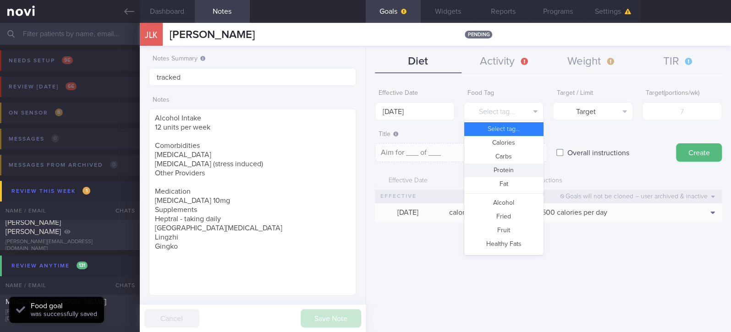
click at [508, 169] on button "Protein" at bounding box center [503, 171] width 79 height 14
type textarea "Aim for __g of protein per day"
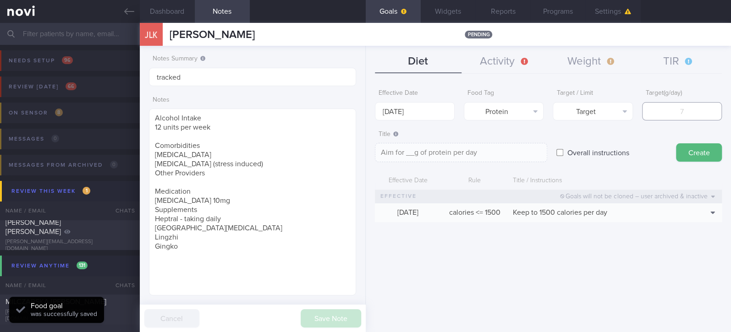
click at [673, 112] on input "number" at bounding box center [682, 111] width 80 height 18
type input "9"
type textarea "Aim for 9g of protein per day"
type input "90"
type textarea "Aim for 90g of protein per day"
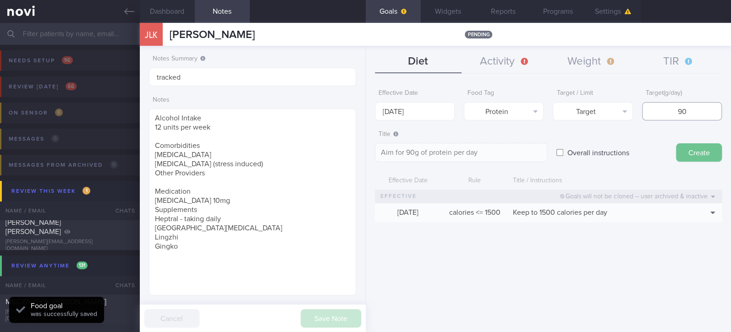
type input "90"
click at [694, 146] on button "Create" at bounding box center [699, 152] width 46 height 18
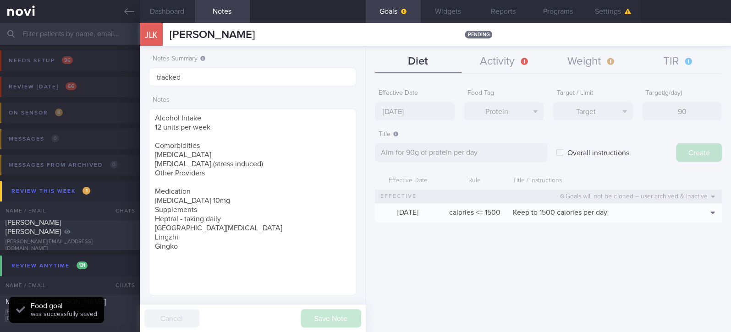
type input "[DATE]"
type textarea "Aim for ___ of ___"
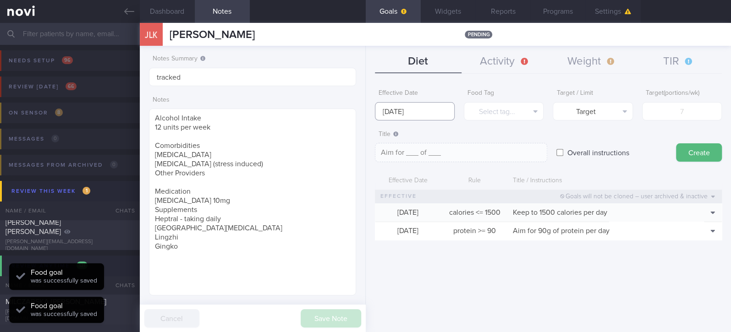
click at [435, 112] on input "[DATE]" at bounding box center [415, 111] width 80 height 18
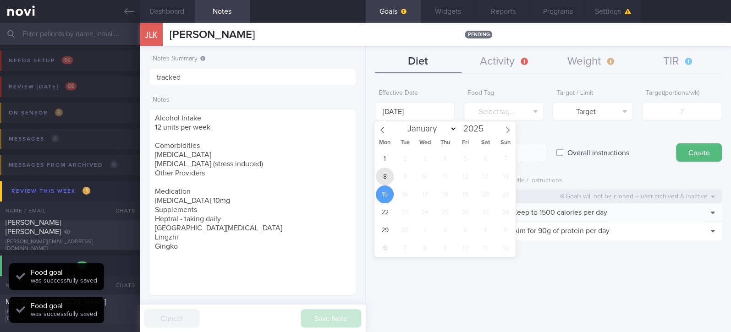
click at [392, 173] on span "8" at bounding box center [385, 177] width 18 height 18
type input "[DATE]"
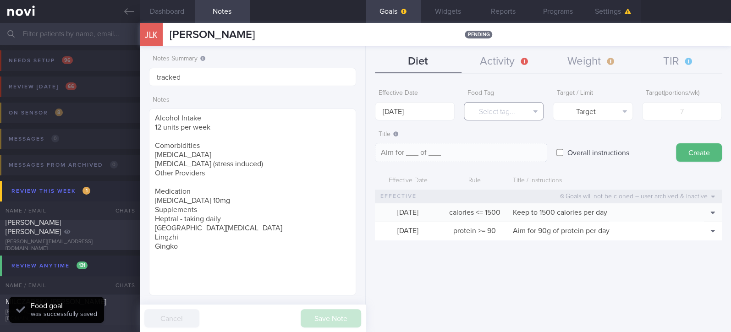
click at [526, 115] on button "Select tag..." at bounding box center [504, 111] width 80 height 18
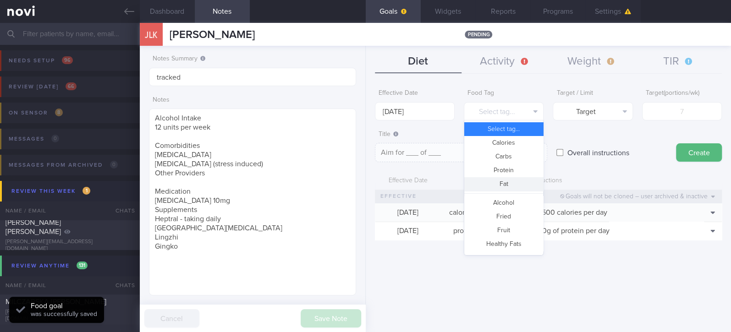
drag, startPoint x: 496, startPoint y: 189, endPoint x: 558, endPoint y: 157, distance: 69.9
click at [496, 189] on button "Fat" at bounding box center [503, 184] width 79 height 14
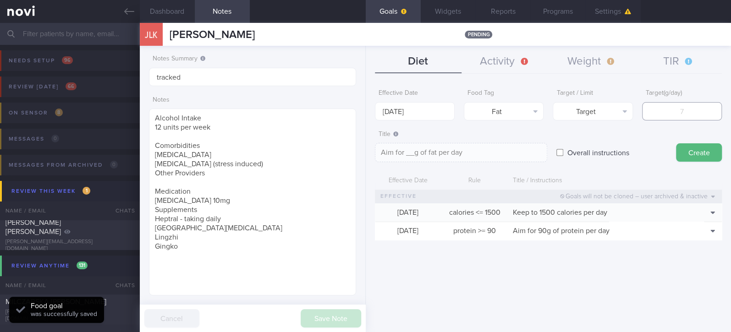
click at [708, 118] on input "number" at bounding box center [682, 111] width 80 height 18
click at [521, 112] on button "Fat" at bounding box center [504, 111] width 80 height 18
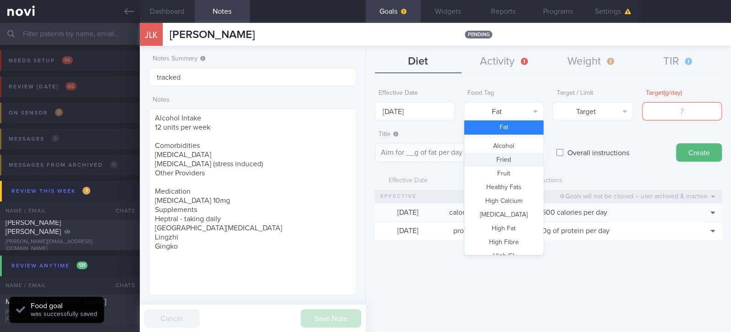
click at [512, 160] on button "Fried" at bounding box center [503, 160] width 79 height 14
type textarea "Aim for __ portions of fried food per week"
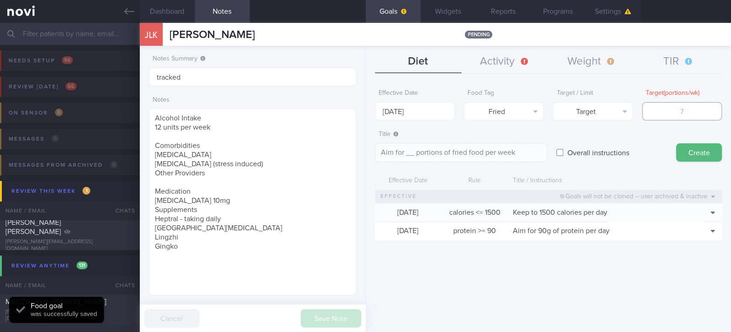
click at [665, 112] on input "number" at bounding box center [682, 111] width 80 height 18
type input "2"
type textarea "Aim for 2 portions of fried food per week"
type input "2"
click at [585, 109] on button "Target" at bounding box center [593, 111] width 80 height 18
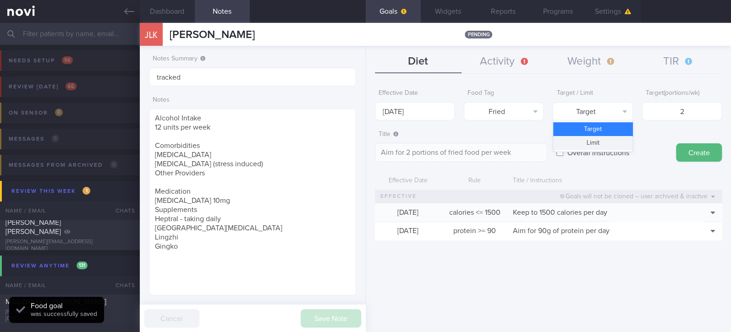
click at [599, 139] on button "Limit" at bounding box center [592, 143] width 79 height 14
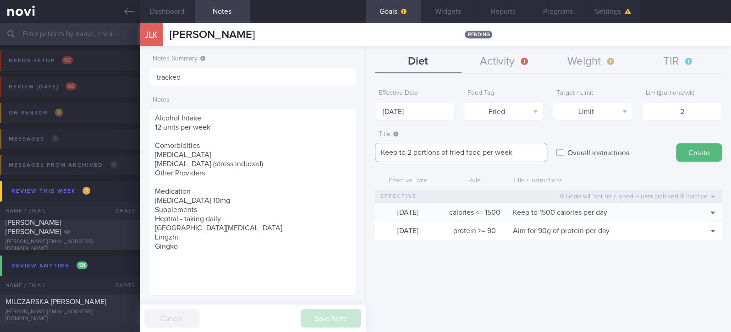
click at [462, 154] on textarea "Keep to 2 portions of fried food per week" at bounding box center [461, 152] width 172 height 19
click at [463, 154] on textarea "Keep to 2 portions of fried food per week" at bounding box center [461, 152] width 172 height 19
type textarea "Keep to 2 portions of fried/high fat food per week"
click at [694, 138] on div "Create" at bounding box center [699, 144] width 46 height 36
click at [697, 154] on button "Create" at bounding box center [699, 152] width 46 height 18
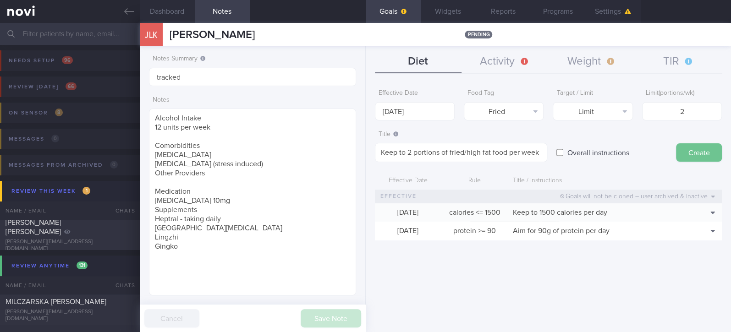
type input "[DATE]"
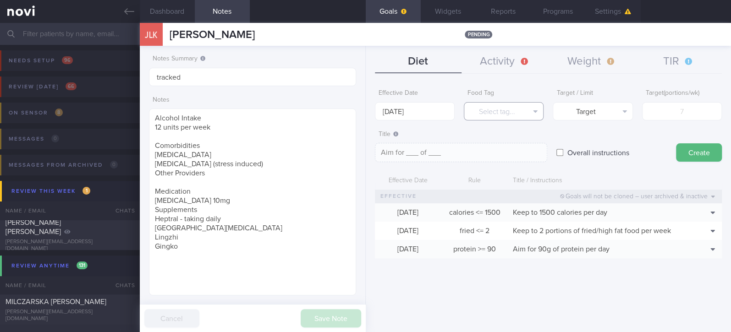
click at [511, 117] on button "Select tag..." at bounding box center [504, 111] width 80 height 18
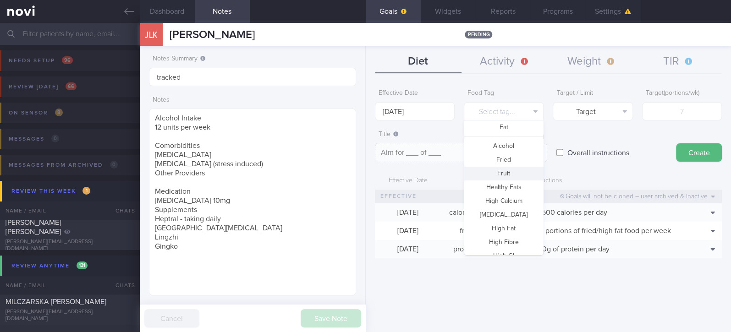
click at [501, 174] on button "Fruit" at bounding box center [503, 174] width 79 height 14
type textarea "Aim for __ portions of fruits per week"
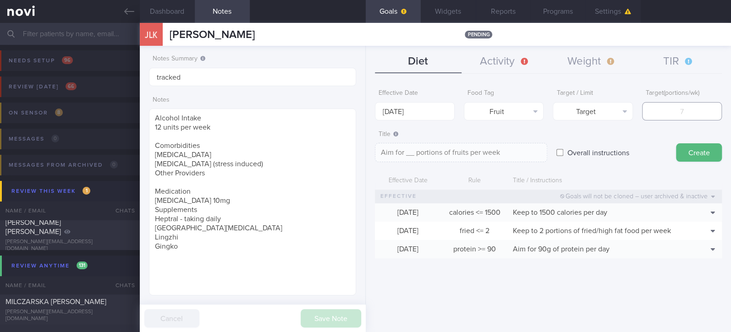
click at [664, 106] on input "number" at bounding box center [682, 111] width 80 height 18
type input "1"
type textarea "Aim for 1 portions of fruits per week"
type input "14"
type textarea "Aim for 14 portions of fruits per week"
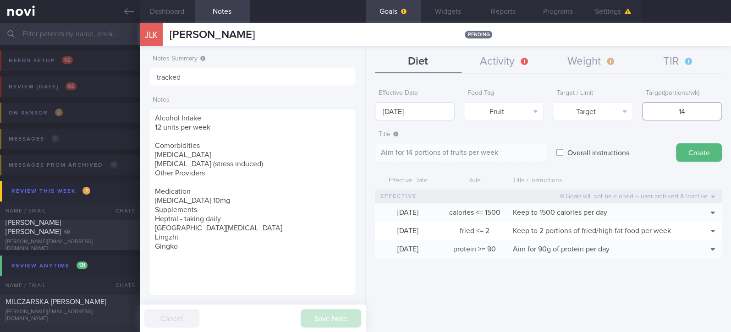
type input "14"
click at [432, 111] on input "[DATE]" at bounding box center [415, 111] width 80 height 18
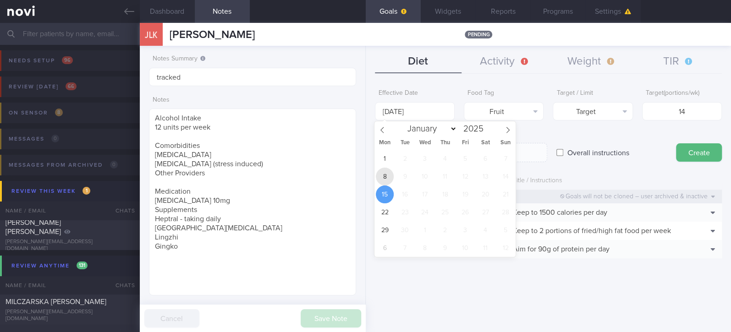
click at [388, 181] on span "8" at bounding box center [385, 177] width 18 height 18
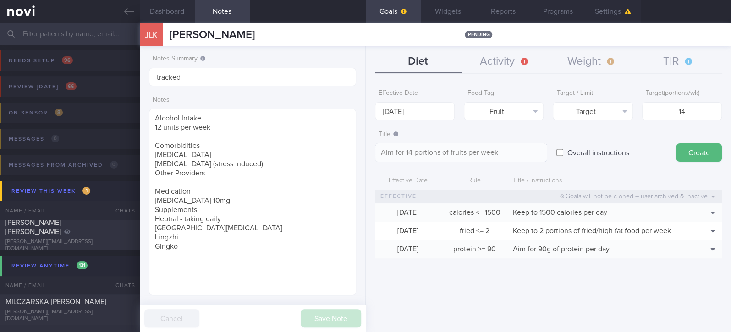
click at [692, 149] on button "Create" at bounding box center [699, 152] width 46 height 18
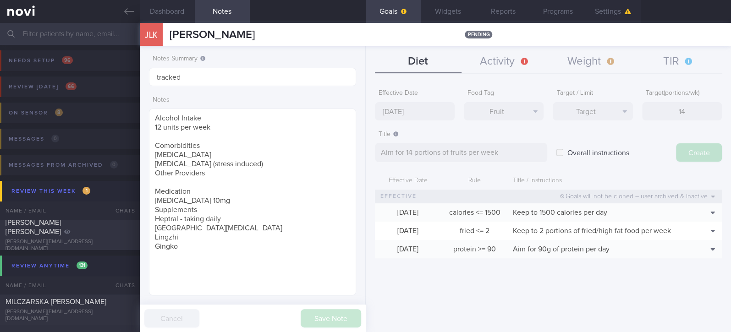
type input "[DATE]"
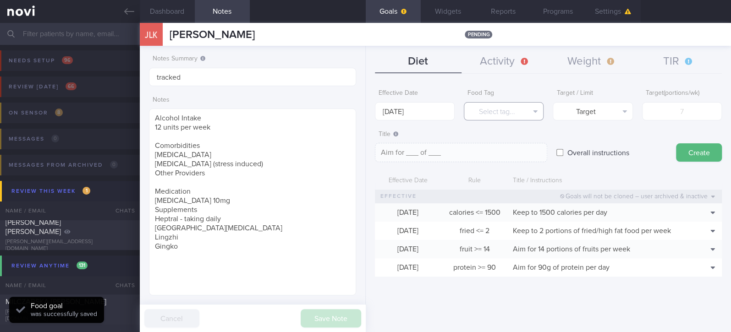
click at [505, 113] on button "Select tag..." at bounding box center [504, 111] width 80 height 18
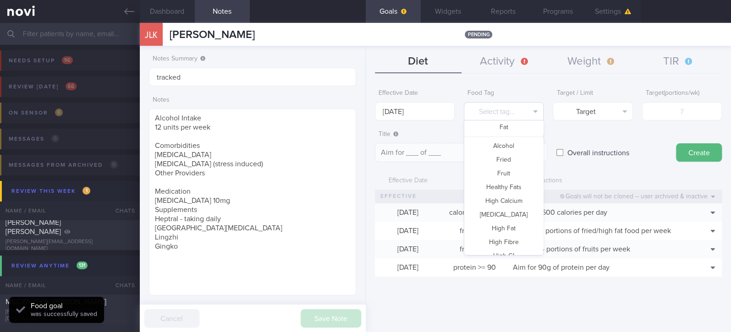
scroll to position [272, 0]
click at [511, 218] on button "Vegetable" at bounding box center [503, 220] width 79 height 14
type textarea "Aim for __ portions of vegetables per week"
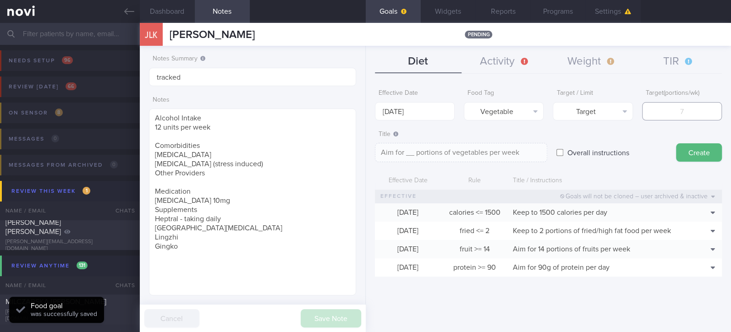
click at [656, 119] on input "number" at bounding box center [682, 111] width 80 height 18
type input "1"
type textarea "Aim for 1 portions of vegetables per week"
type input "14"
type textarea "Aim for 14 portions of vegetables per week"
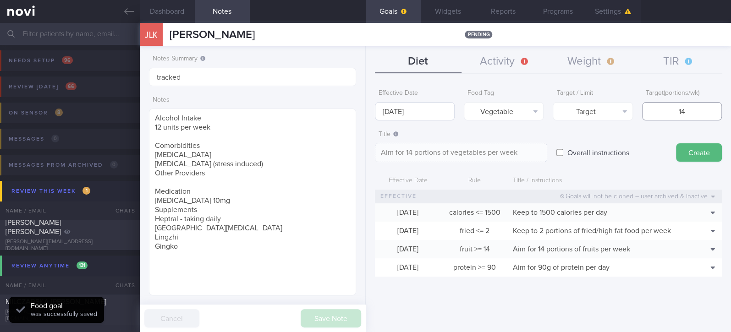
type input "14"
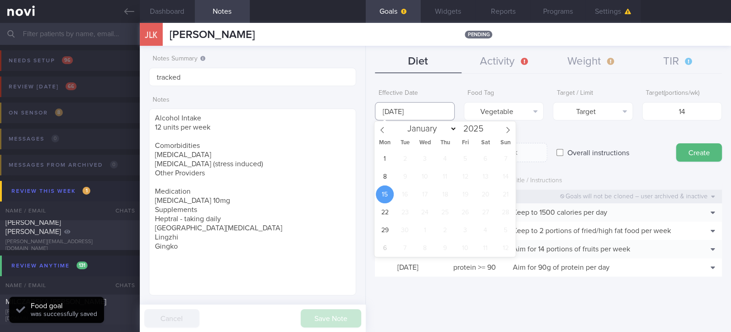
click at [428, 110] on input "[DATE]" at bounding box center [415, 111] width 80 height 18
click at [380, 178] on span "8" at bounding box center [385, 177] width 18 height 18
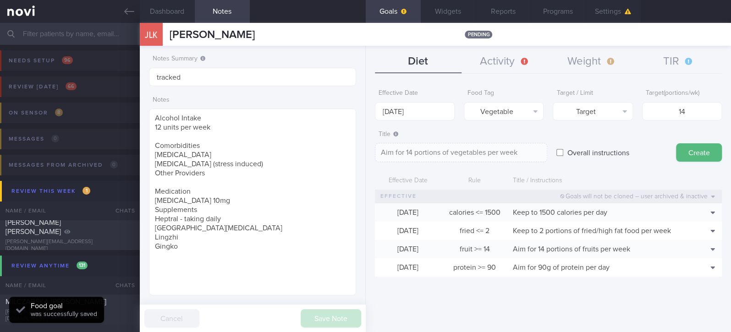
click at [687, 156] on button "Create" at bounding box center [699, 152] width 46 height 18
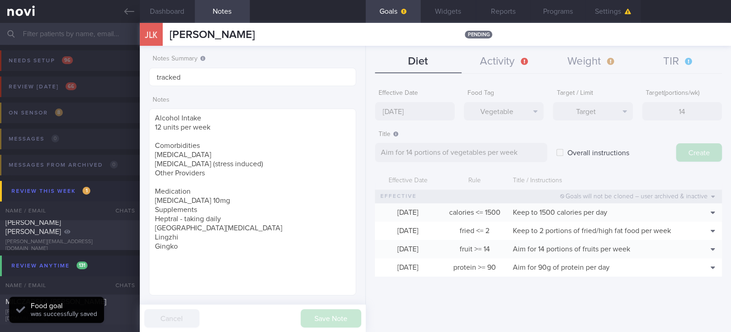
type input "[DATE]"
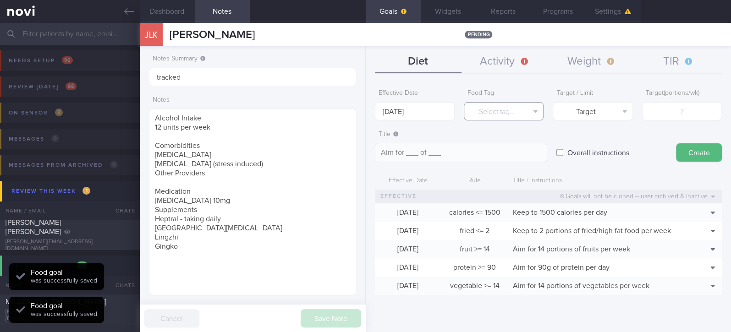
click at [510, 106] on button "Select tag..." at bounding box center [504, 111] width 80 height 18
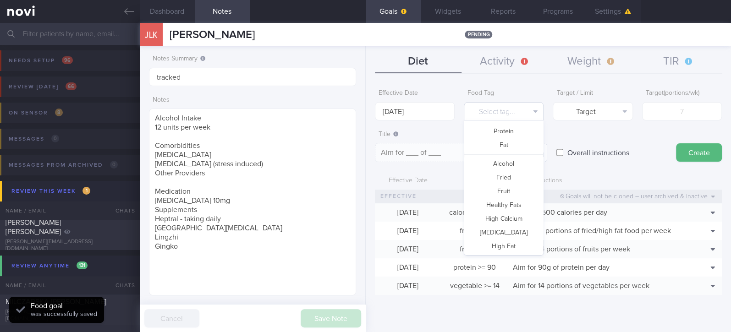
scroll to position [0, 0]
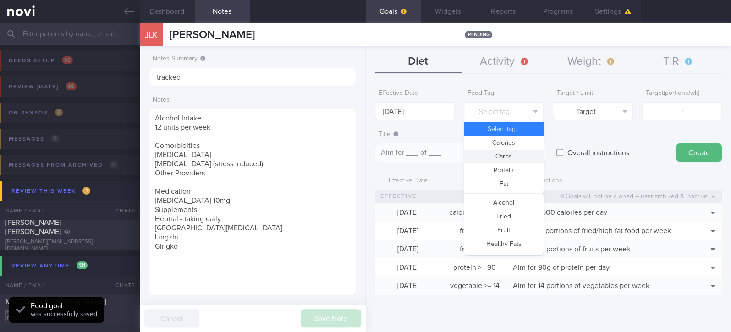
click at [512, 159] on button "Carbs" at bounding box center [503, 157] width 79 height 14
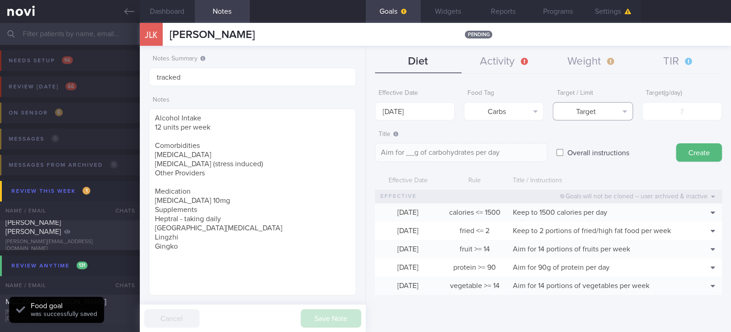
click at [587, 118] on button "Target" at bounding box center [593, 111] width 80 height 18
click at [594, 146] on button "Limit" at bounding box center [592, 143] width 79 height 14
type textarea "Keep to __g of carbohydrates per day"
click at [418, 114] on input "[DATE]" at bounding box center [415, 111] width 80 height 18
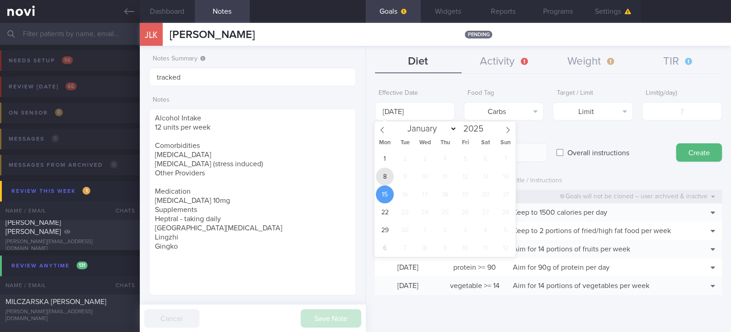
drag, startPoint x: 385, startPoint y: 175, endPoint x: 481, endPoint y: 164, distance: 97.3
click at [385, 175] on span "8" at bounding box center [385, 177] width 18 height 18
type input "[DATE]"
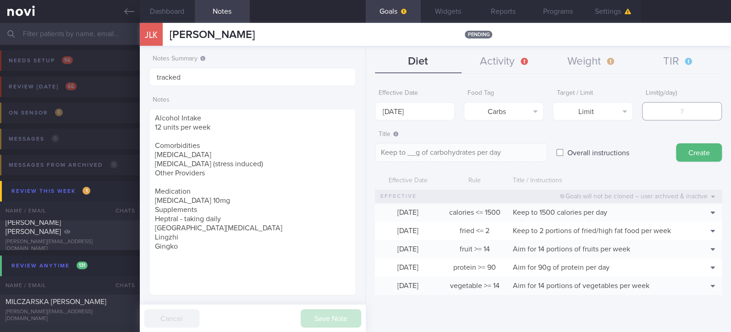
click at [671, 110] on input "number" at bounding box center [682, 111] width 80 height 18
type input "12"
type textarea "Keep to 12g of carbohydrates per day"
type input "125"
type textarea "Keep to 125g of carbohydrates per day"
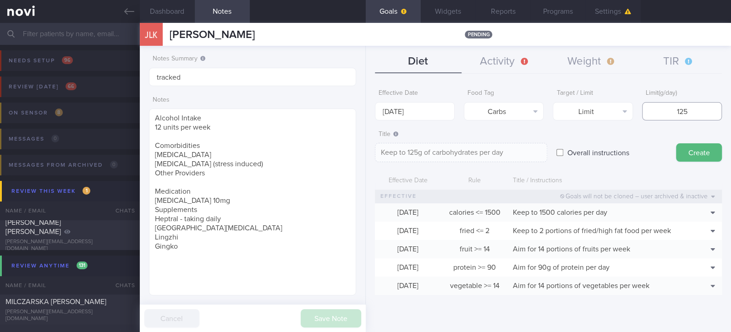
type input "12"
type textarea "Keep to 12g of carbohydrates per day"
type input "1"
type textarea "Keep to 1g of carbohydrates per day"
type input "15"
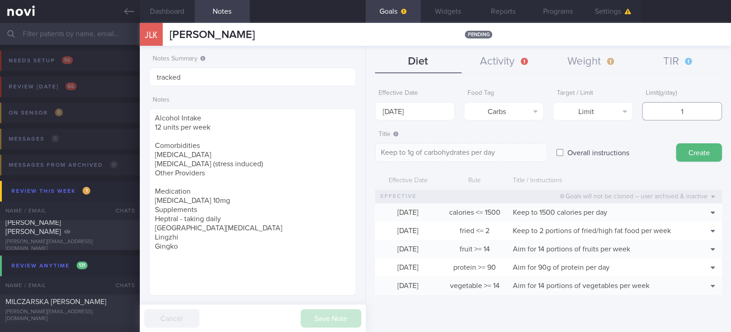
type textarea "Keep to 15g of carbohydrates per day"
type input "150"
type textarea "Keep to 150g of carbohydrates per day"
type input "150"
click at [691, 150] on button "Create" at bounding box center [699, 152] width 46 height 18
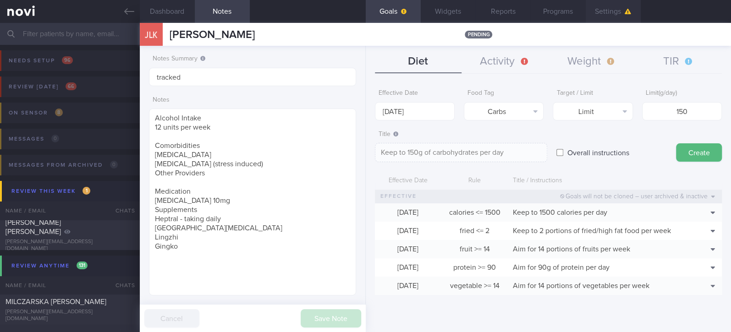
type input "[DATE]"
type textarea "Aim for ___ of ___"
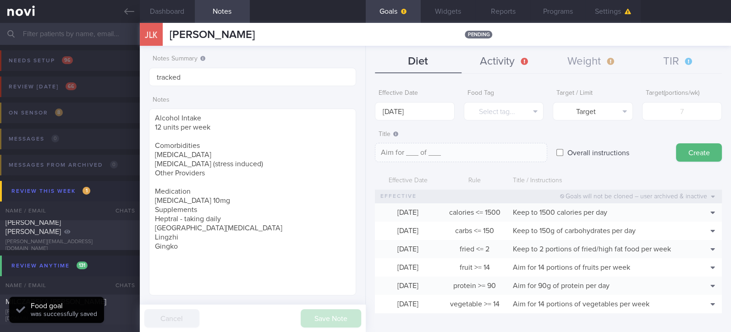
click at [517, 72] on div "Diet Activity Weight TIR Effective Date [DATE] Food Tag Select tag... Select ta…" at bounding box center [548, 189] width 365 height 286
click at [519, 64] on icon "button" at bounding box center [524, 61] width 11 height 7
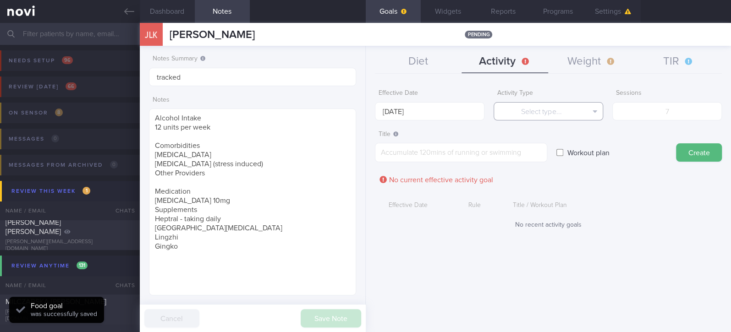
click at [580, 112] on button "Select type..." at bounding box center [549, 111] width 110 height 18
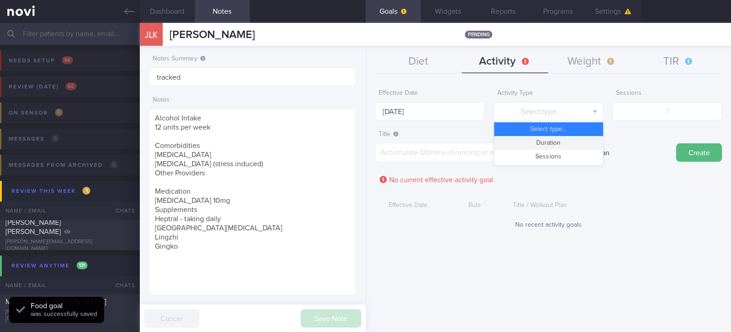
click at [576, 140] on button "Duration" at bounding box center [548, 143] width 109 height 14
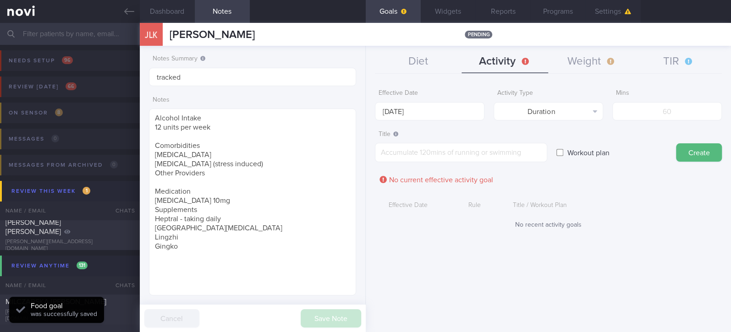
click at [705, 100] on div "Mins" at bounding box center [667, 103] width 110 height 36
click at [704, 110] on input "number" at bounding box center [667, 111] width 110 height 18
type input "150"
click at [398, 116] on input "[DATE]" at bounding box center [430, 111] width 110 height 18
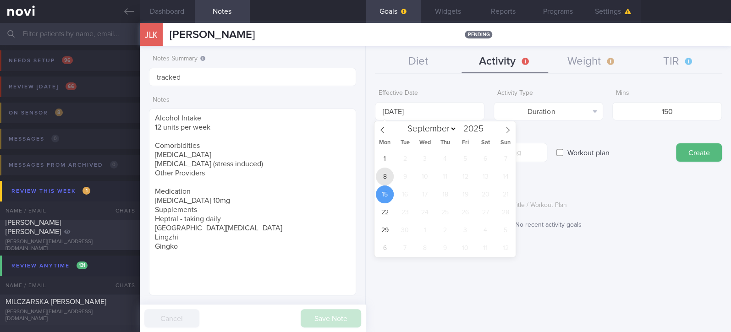
click at [382, 174] on span "8" at bounding box center [385, 177] width 18 height 18
type input "[DATE]"
click at [553, 136] on div "Title ​ Workout plan Create" at bounding box center [548, 144] width 347 height 37
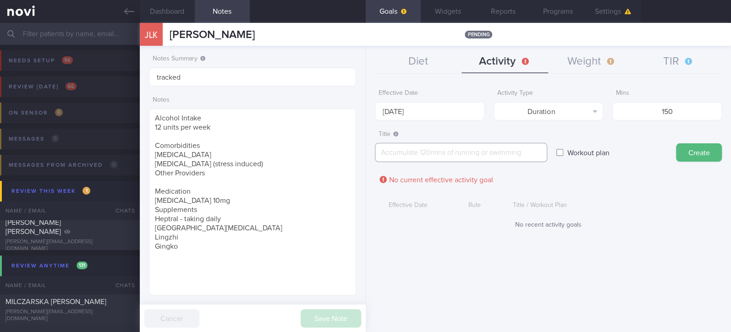
click at [506, 154] on textarea at bounding box center [461, 152] width 172 height 19
paste textarea "Aim for 150 mins moderate intensity aerobic training per week (brisk walking, j…"
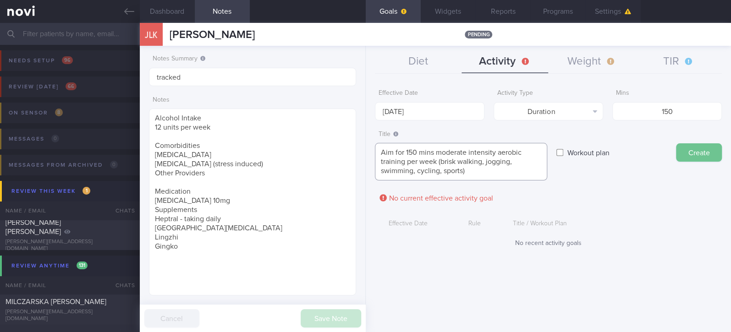
type textarea "Aim for 150 mins moderate intensity aerobic training per week (brisk walking, j…"
click at [709, 158] on button "Create" at bounding box center [699, 152] width 46 height 18
type input "[DATE]"
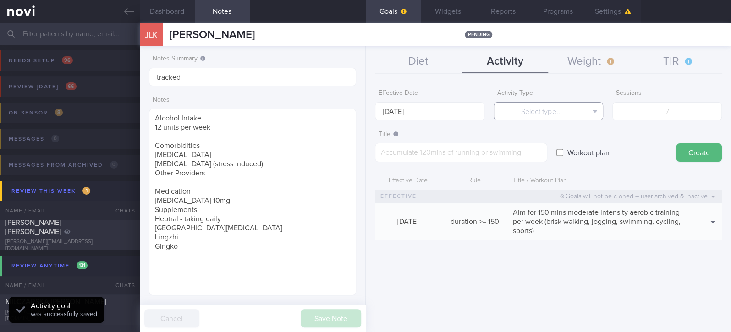
click at [559, 111] on button "Select type..." at bounding box center [549, 111] width 110 height 18
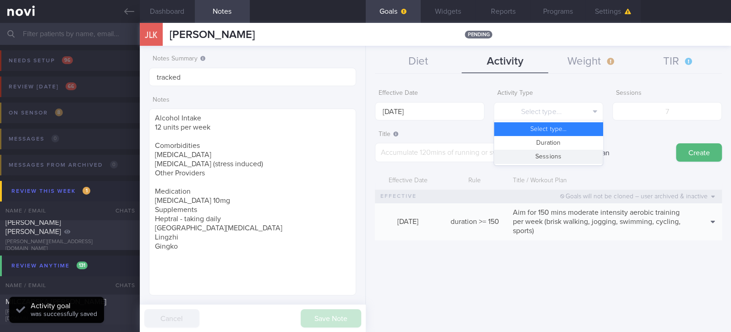
click at [556, 160] on button "Sessions" at bounding box center [548, 157] width 109 height 14
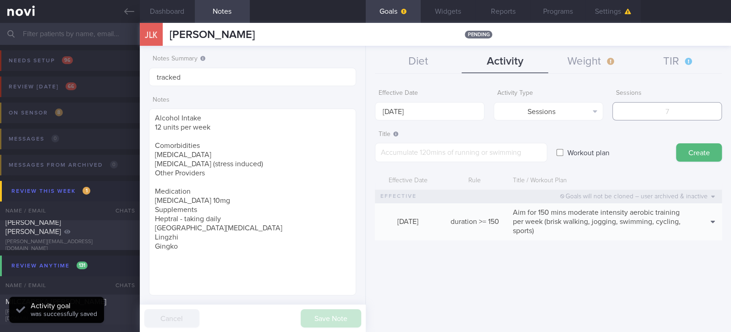
click at [672, 108] on input "number" at bounding box center [667, 111] width 110 height 18
type input "2"
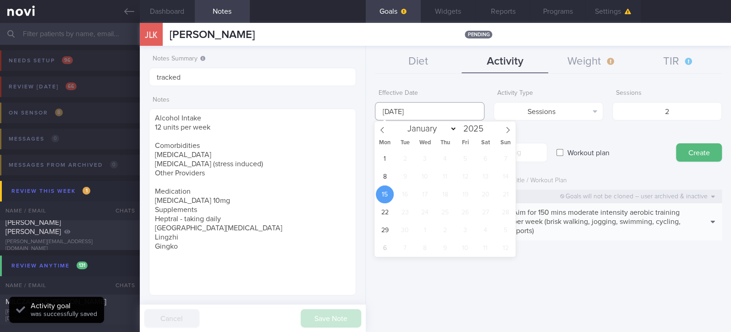
click at [447, 114] on input "[DATE]" at bounding box center [430, 111] width 110 height 18
click at [385, 177] on span "8" at bounding box center [385, 177] width 18 height 18
type input "[DATE]"
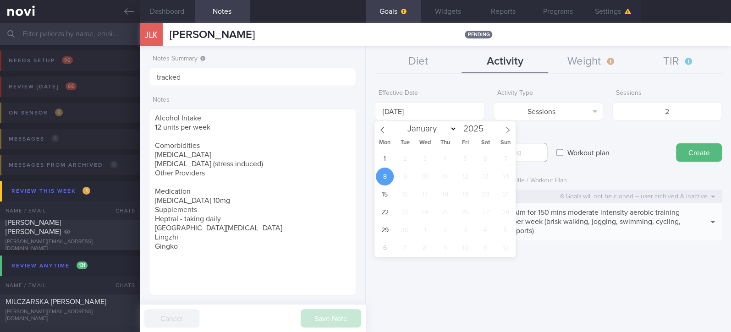
click at [531, 143] on textarea at bounding box center [461, 152] width 172 height 19
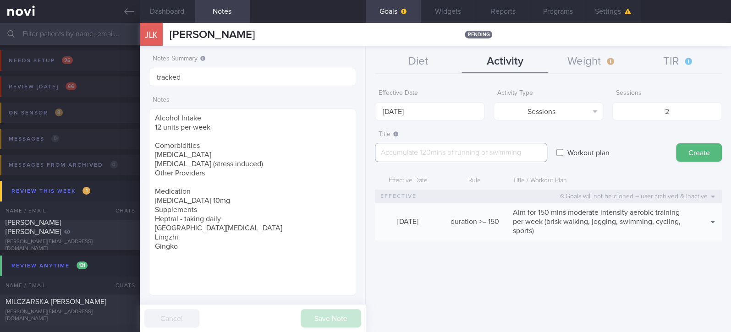
click at [523, 153] on textarea at bounding box center [461, 152] width 172 height 19
paste textarea "Aim for at least 2 strength training sessions per week *Bodyweight exercises* -…"
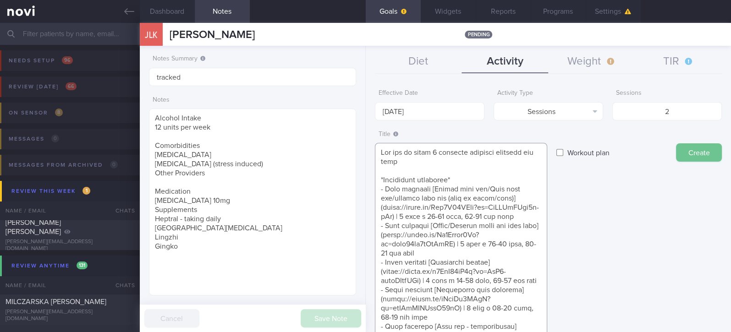
type textarea "Aim for at least 2 strength training sessions per week *Bodyweight exercises* -…"
click at [682, 156] on button "Create" at bounding box center [699, 152] width 46 height 18
type input "[DATE]"
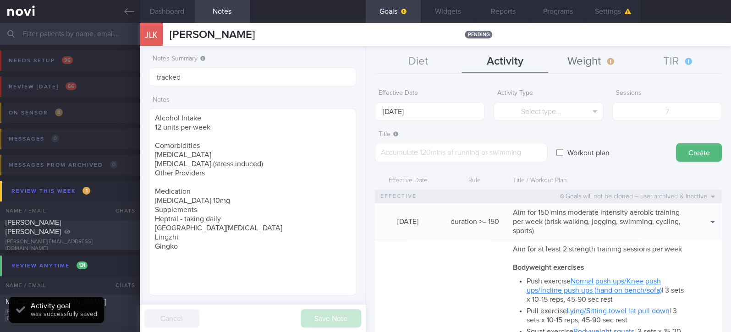
click at [579, 68] on button "Weight" at bounding box center [591, 61] width 87 height 23
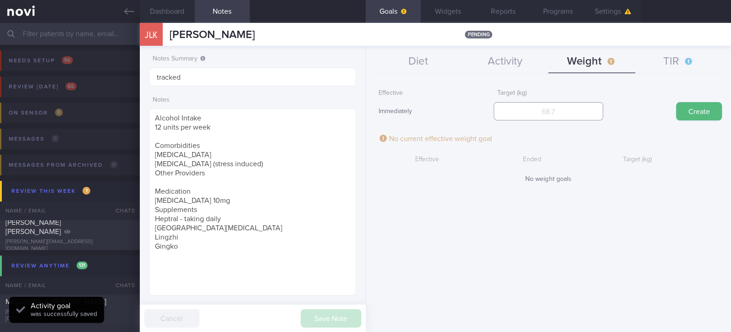
click at [569, 111] on input "number" at bounding box center [549, 111] width 110 height 18
type input "60"
click at [696, 116] on button "Create" at bounding box center [699, 111] width 46 height 18
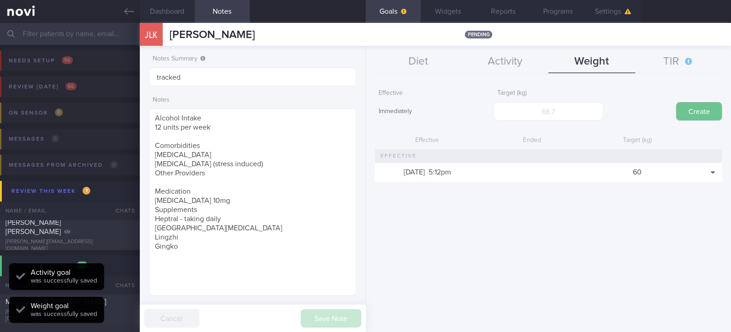
scroll to position [104, 181]
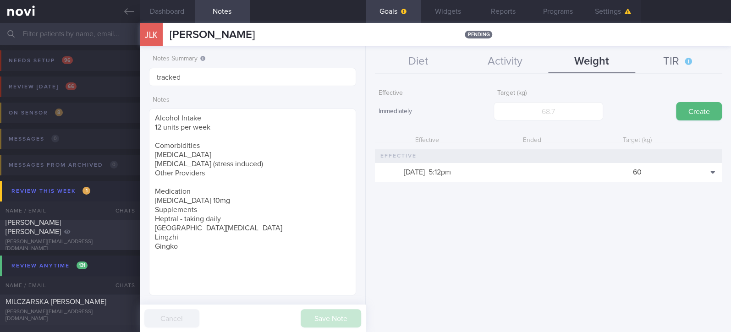
click at [677, 55] on button "TIR" at bounding box center [678, 61] width 87 height 23
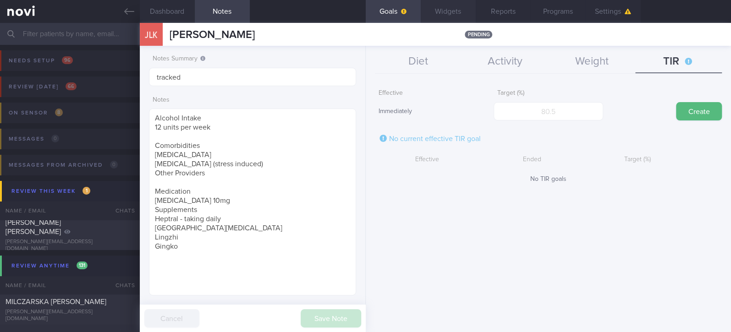
click at [437, 17] on button "Widgets" at bounding box center [448, 11] width 55 height 23
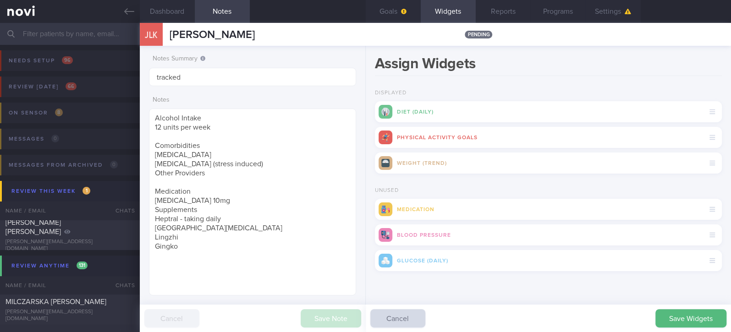
click at [668, 316] on button "Save Widgets" at bounding box center [690, 318] width 71 height 18
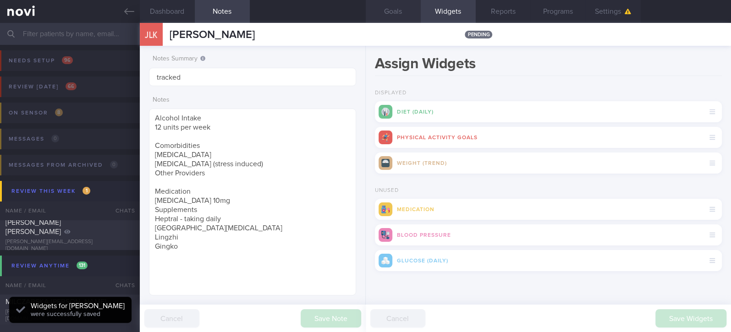
click at [400, 14] on button "Goals" at bounding box center [393, 11] width 55 height 23
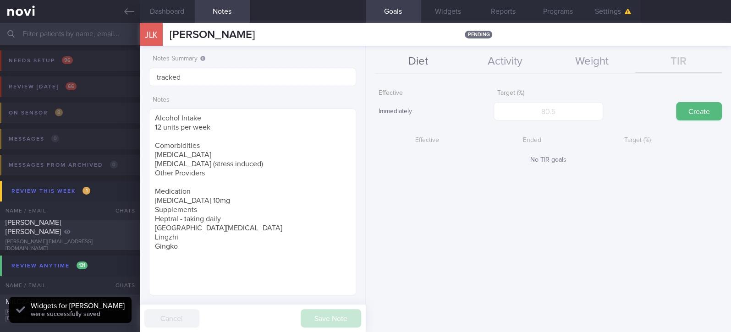
click at [428, 64] on button "Diet" at bounding box center [418, 61] width 87 height 23
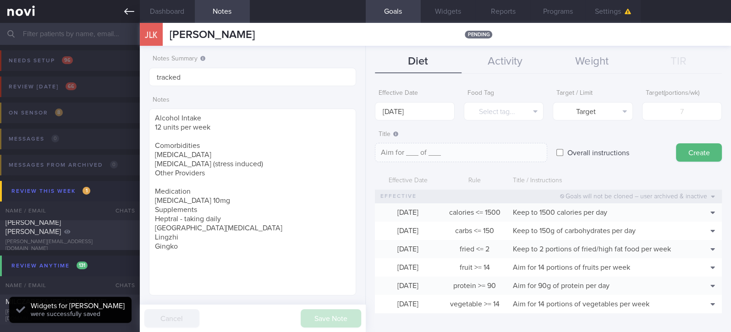
click at [123, 10] on link at bounding box center [70, 11] width 140 height 23
